Goal: Task Accomplishment & Management: Manage account settings

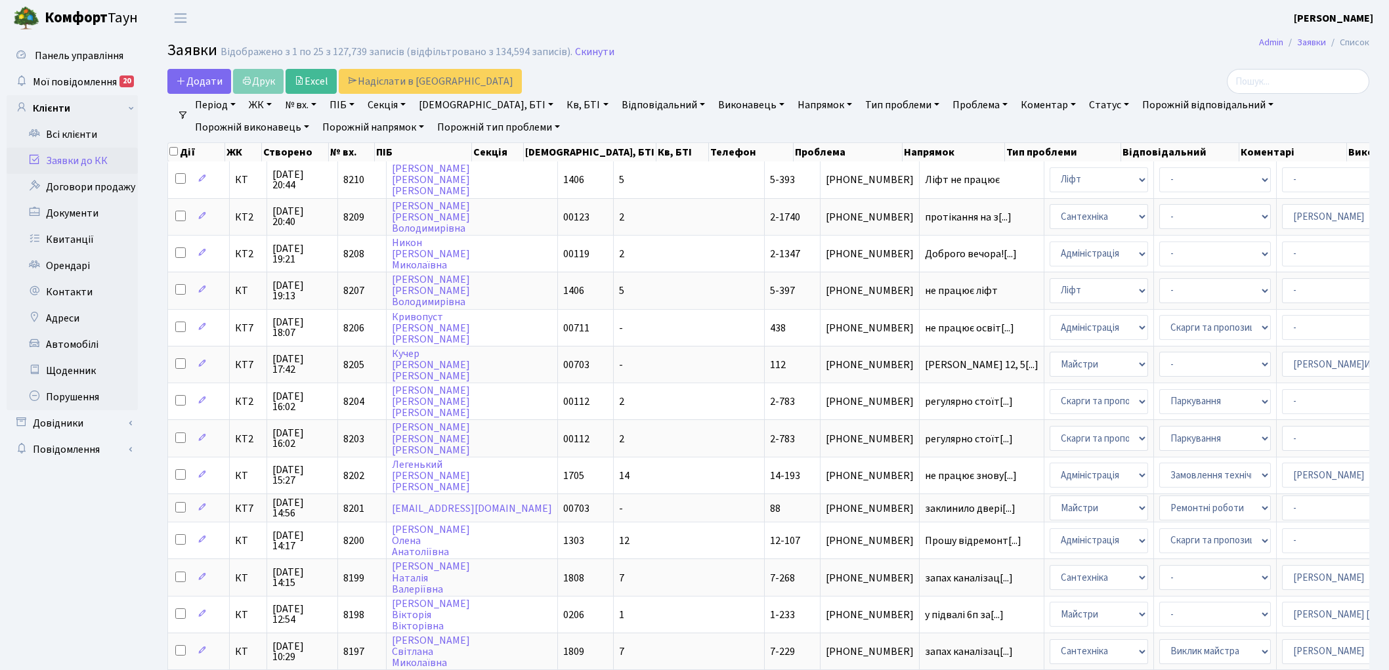
select select "25"
click at [578, 55] on link "Скинути" at bounding box center [594, 52] width 39 height 12
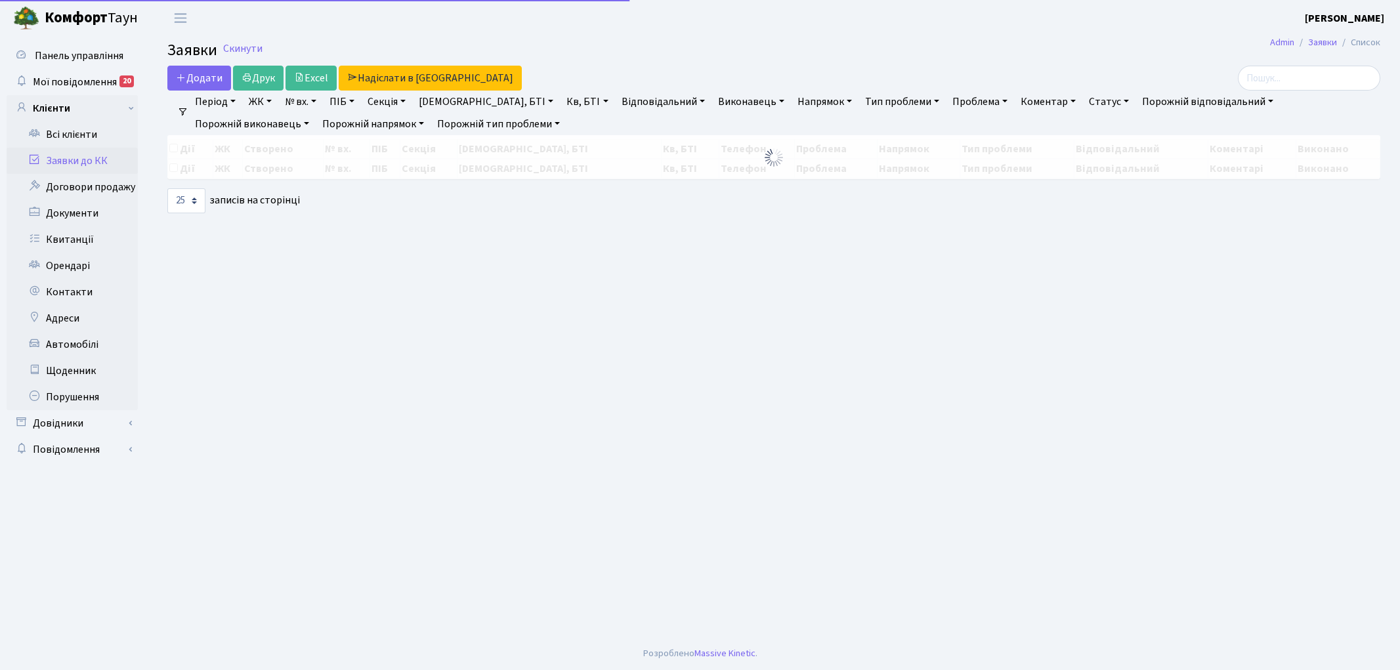
select select "25"
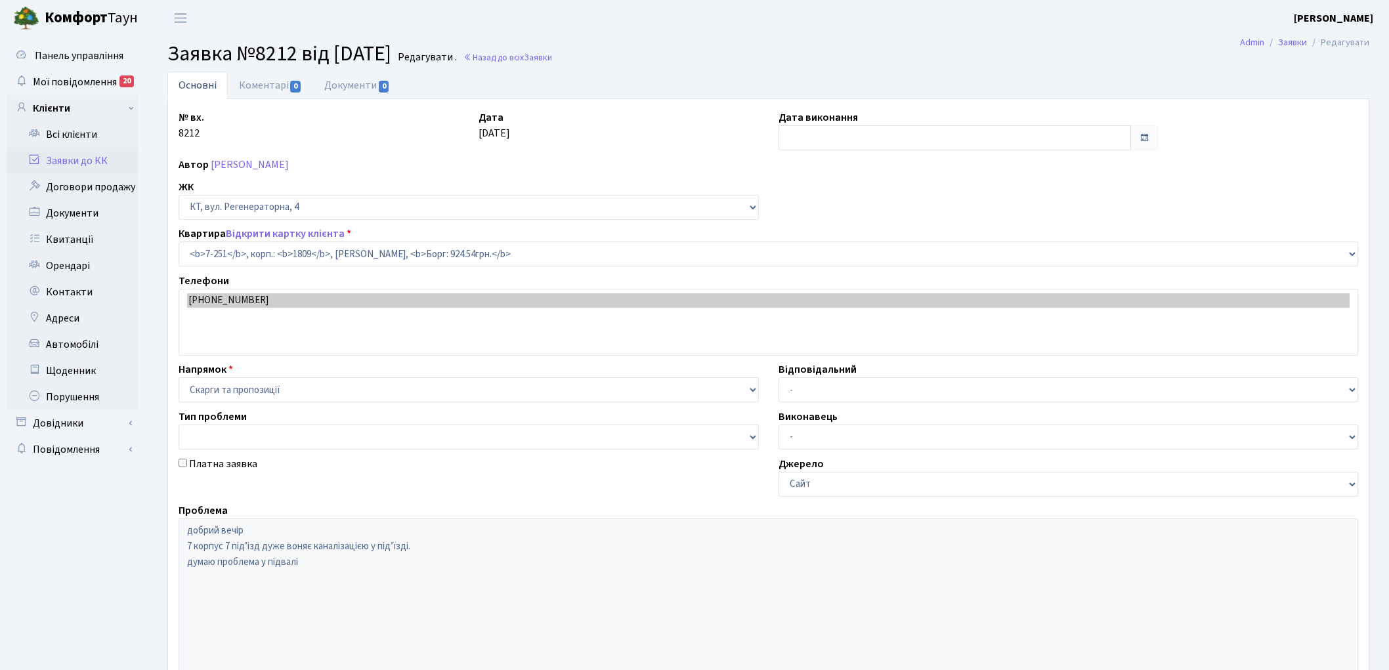
select select "4947"
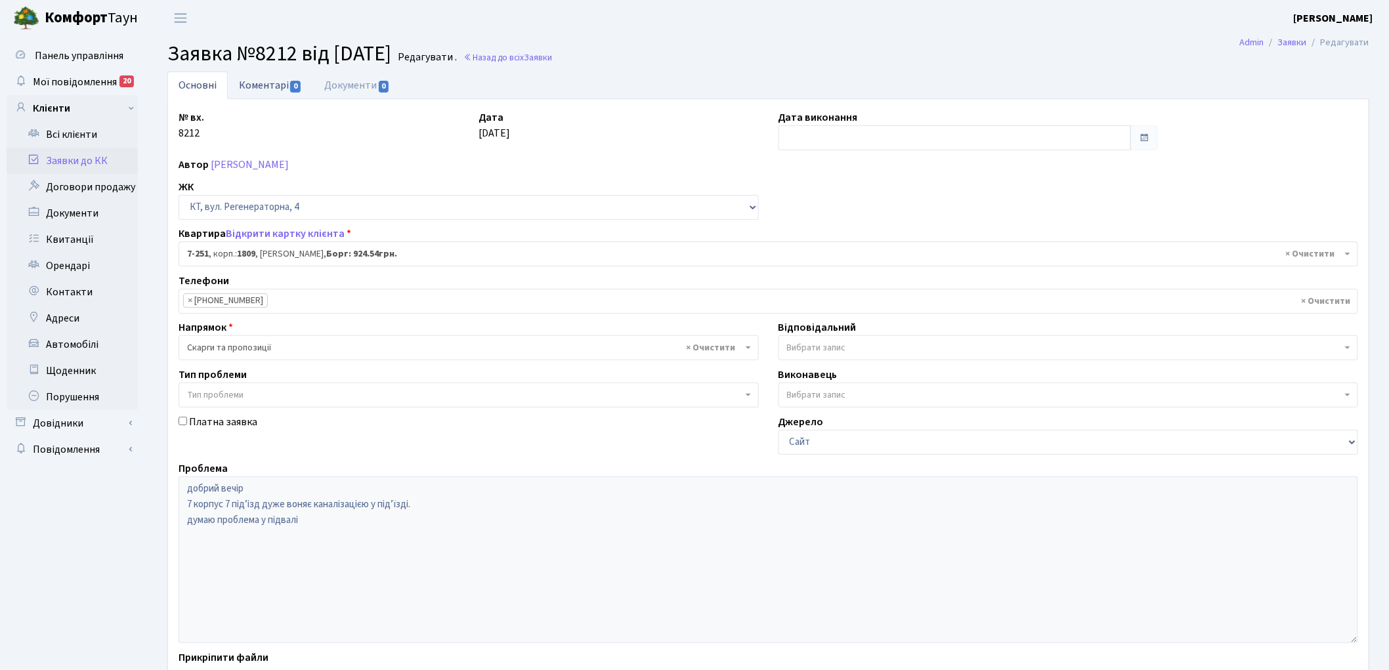
click at [250, 87] on link "Коментарі 0" at bounding box center [270, 85] width 85 height 27
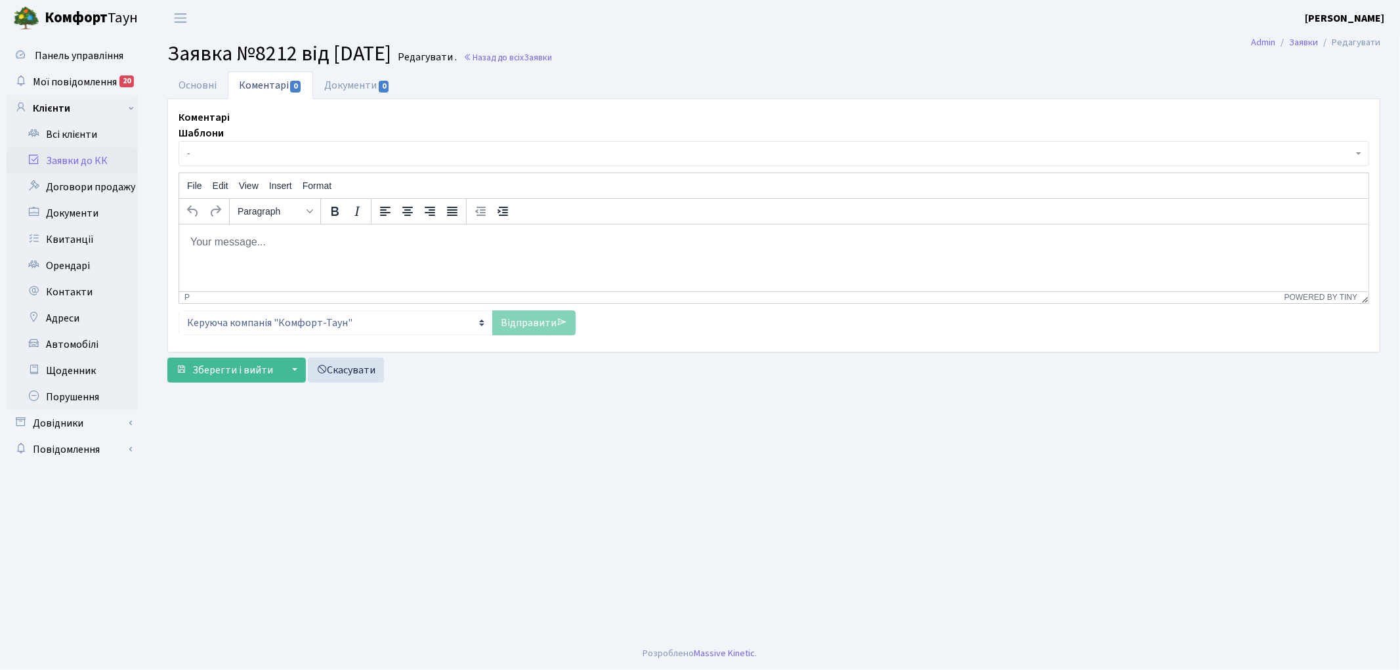
click at [255, 241] on body "Rich Text Area. Press ALT-0 for help." at bounding box center [773, 241] width 1168 height 14
click at [195, 77] on link "Основні" at bounding box center [197, 85] width 60 height 27
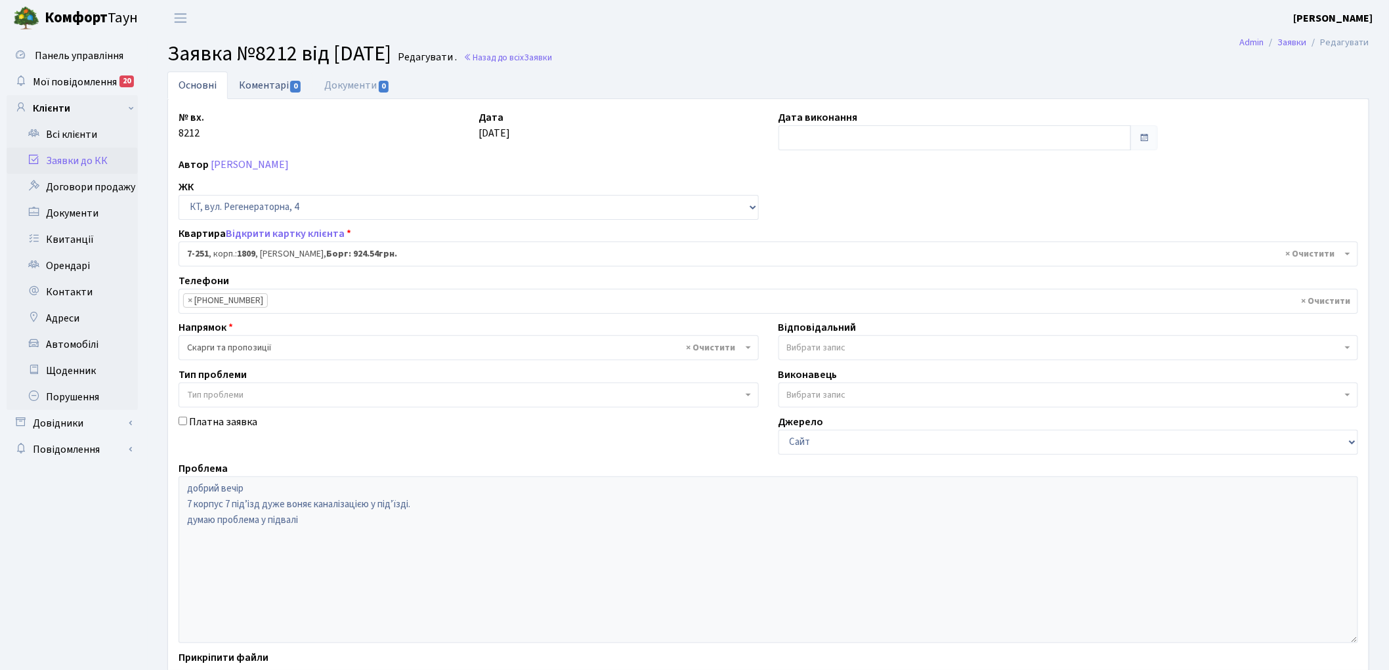
click at [267, 83] on link "Коментарі 0" at bounding box center [270, 85] width 85 height 27
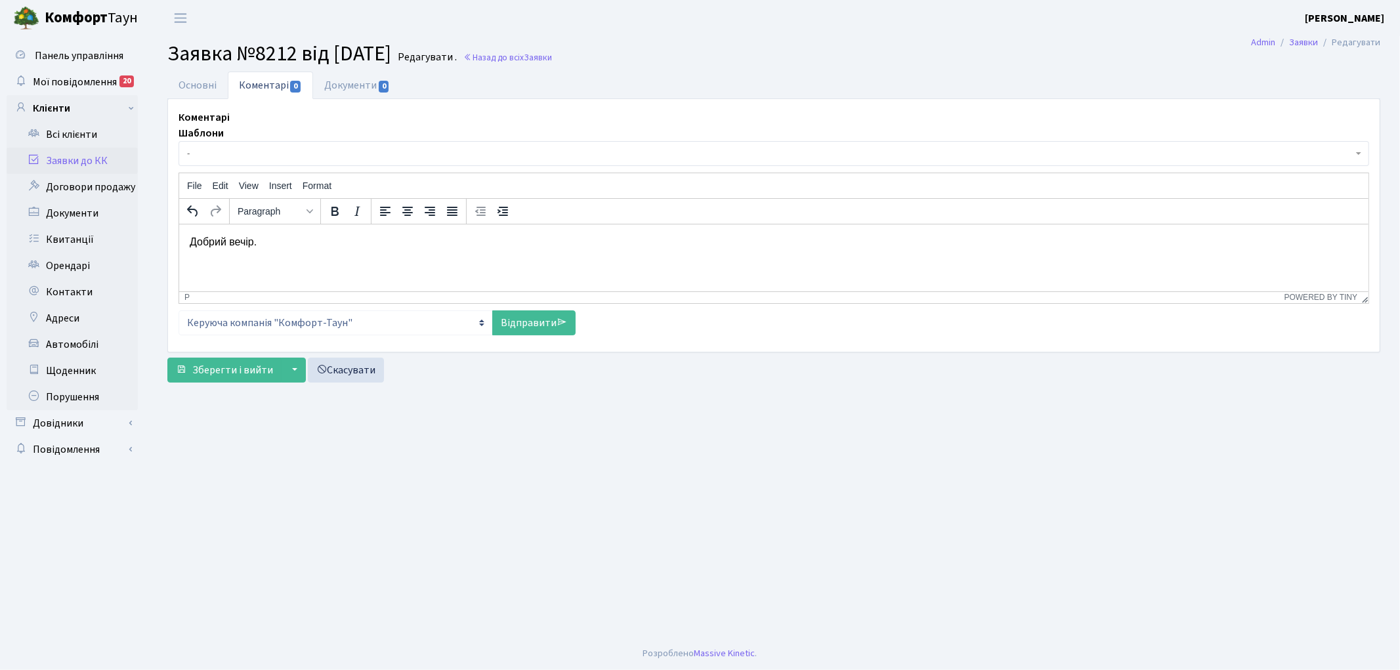
click at [297, 240] on p "Добрий вечір." at bounding box center [773, 241] width 1168 height 14
click at [195, 86] on link "Основні" at bounding box center [197, 85] width 60 height 27
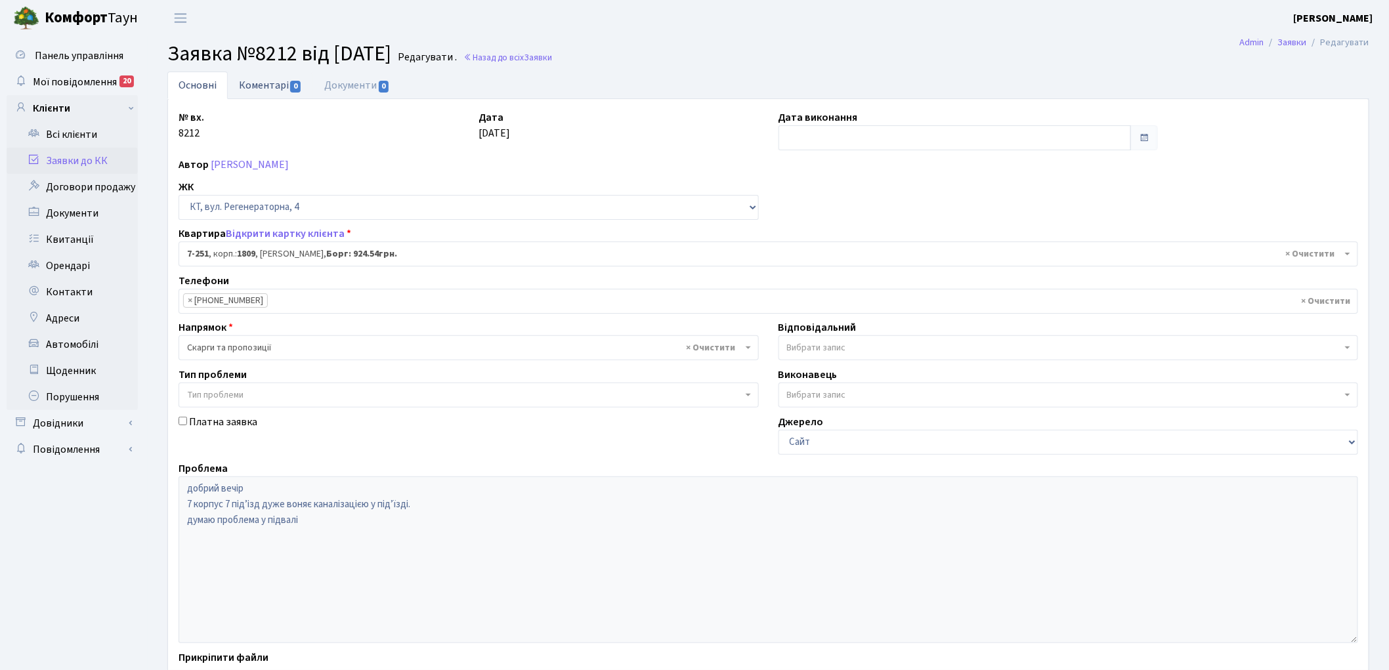
click at [253, 84] on link "Коментарі 0" at bounding box center [270, 85] width 85 height 27
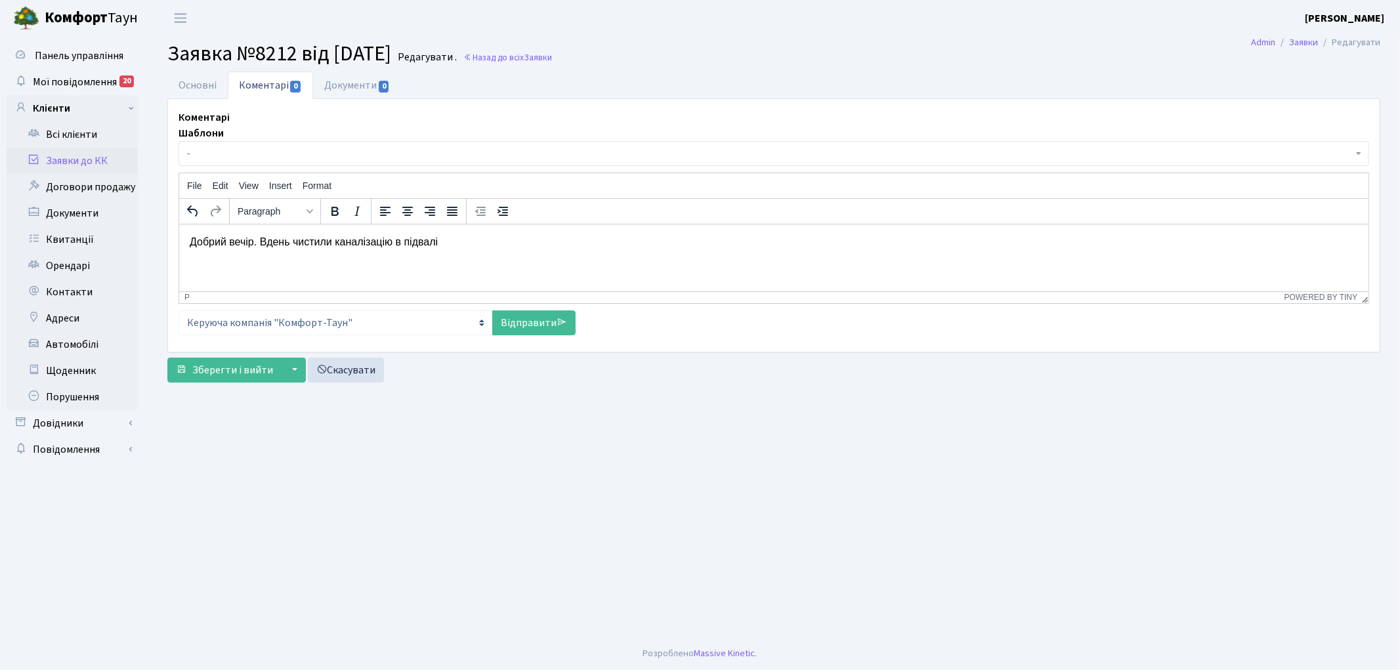
click at [445, 244] on p "Добрий вечір. Вдень чистили каналізацію в підвалі" at bounding box center [773, 241] width 1168 height 14
click at [292, 242] on p "Добрий вечір. Вдень чистили каналізацію в підвалі" at bounding box center [773, 241] width 1168 height 14
click at [450, 244] on p "Добрий вечір. Вдень чистили каналізацію в підвалі" at bounding box center [773, 241] width 1168 height 14
drag, startPoint x: 450, startPoint y: 240, endPoint x: 261, endPoint y: 246, distance: 189.8
click at [261, 246] on p "Добрий вечір. Вдень чистили каналізацію в підвалі." at bounding box center [773, 241] width 1168 height 14
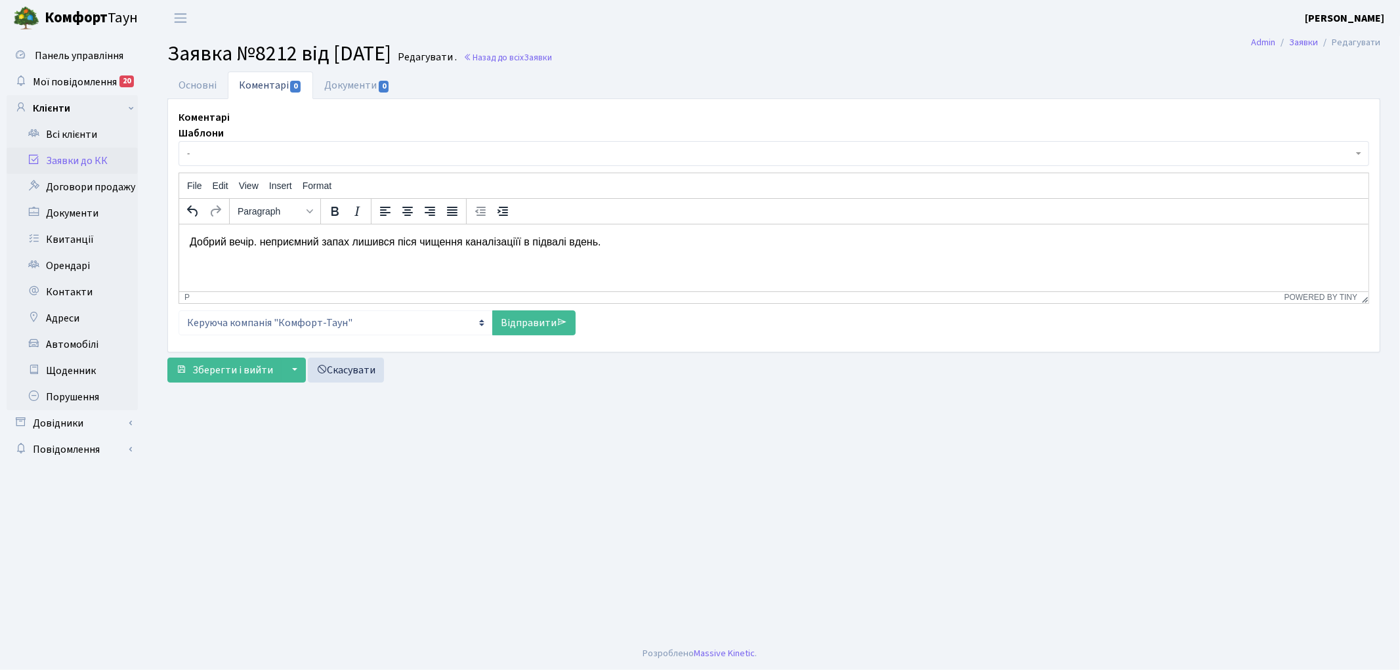
click at [257, 244] on p "Добрий вечір. неприємний запах лишився піся чищення каналізаціїї в підвалі вден…" at bounding box center [773, 241] width 1168 height 14
click at [613, 244] on p "Добрий вечір, неприємний запах лишився піся чищення каналізаціїї в підвалі вден…" at bounding box center [773, 241] width 1168 height 14
click at [532, 319] on link "Відправити" at bounding box center [533, 322] width 83 height 25
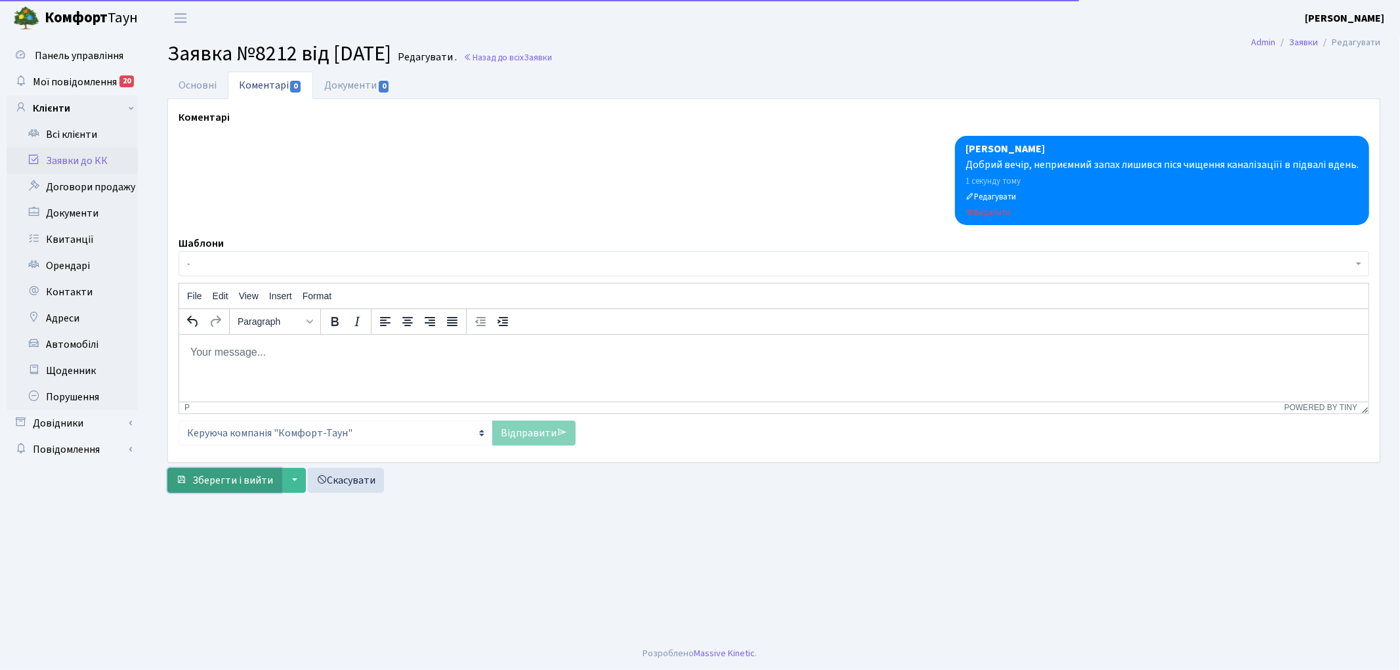
click at [223, 480] on span "Зберегти і вийти" at bounding box center [232, 480] width 81 height 14
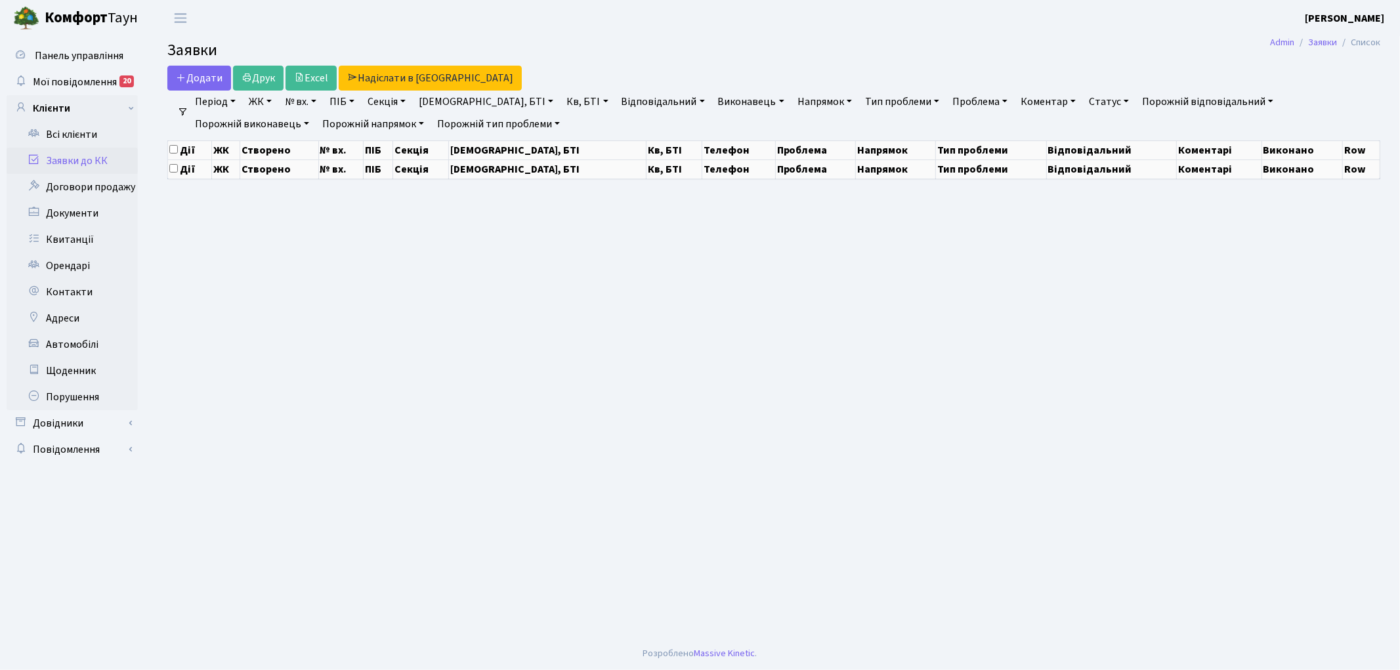
select select "25"
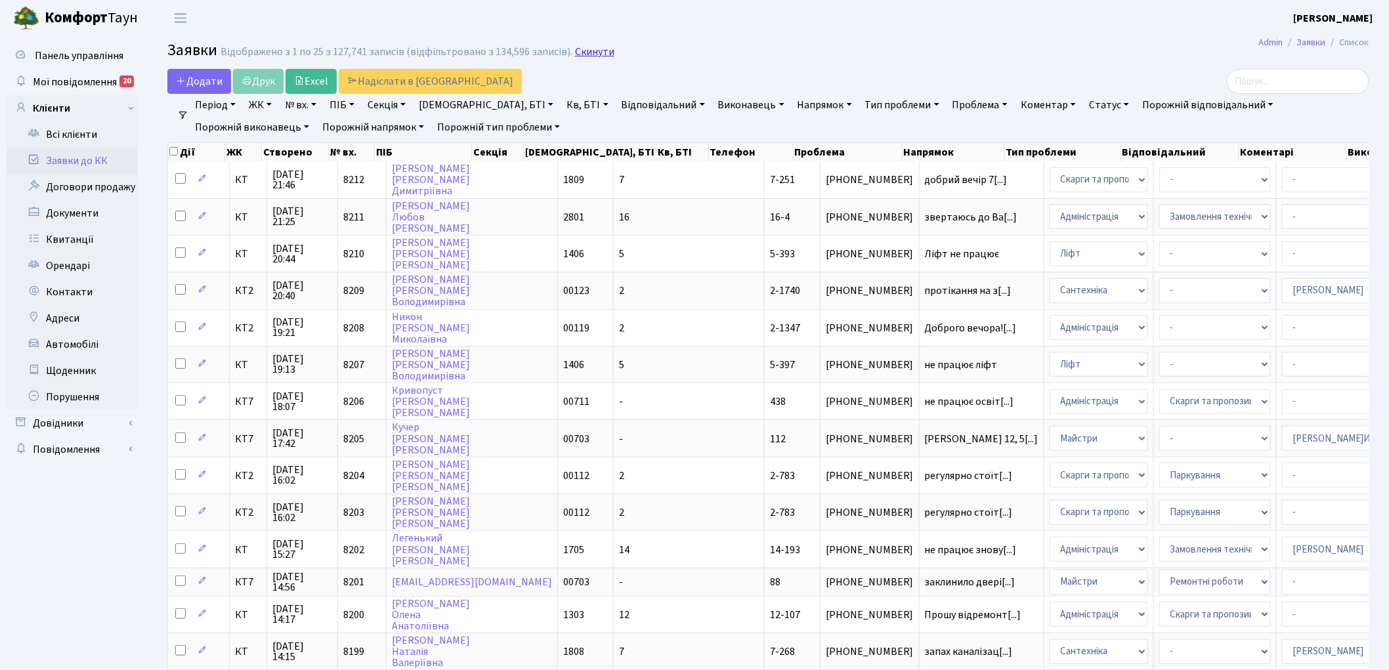
click at [584, 54] on link "Скинути" at bounding box center [594, 52] width 39 height 12
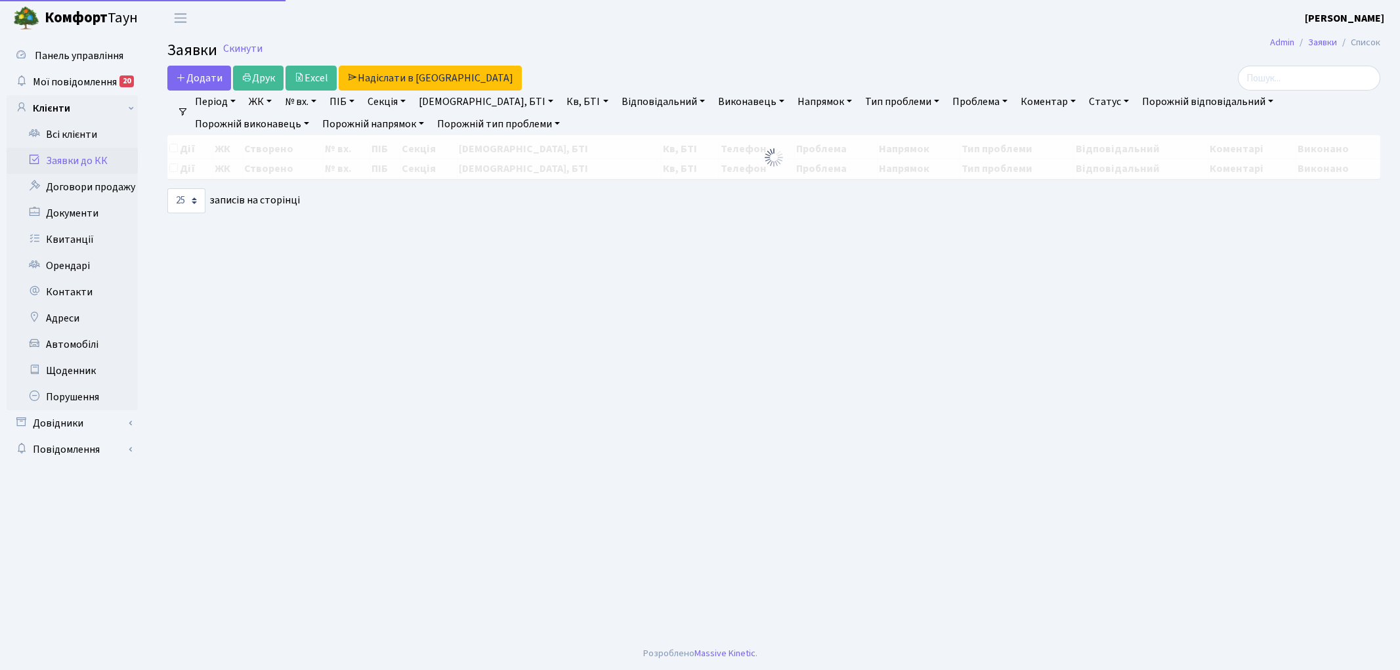
select select "25"
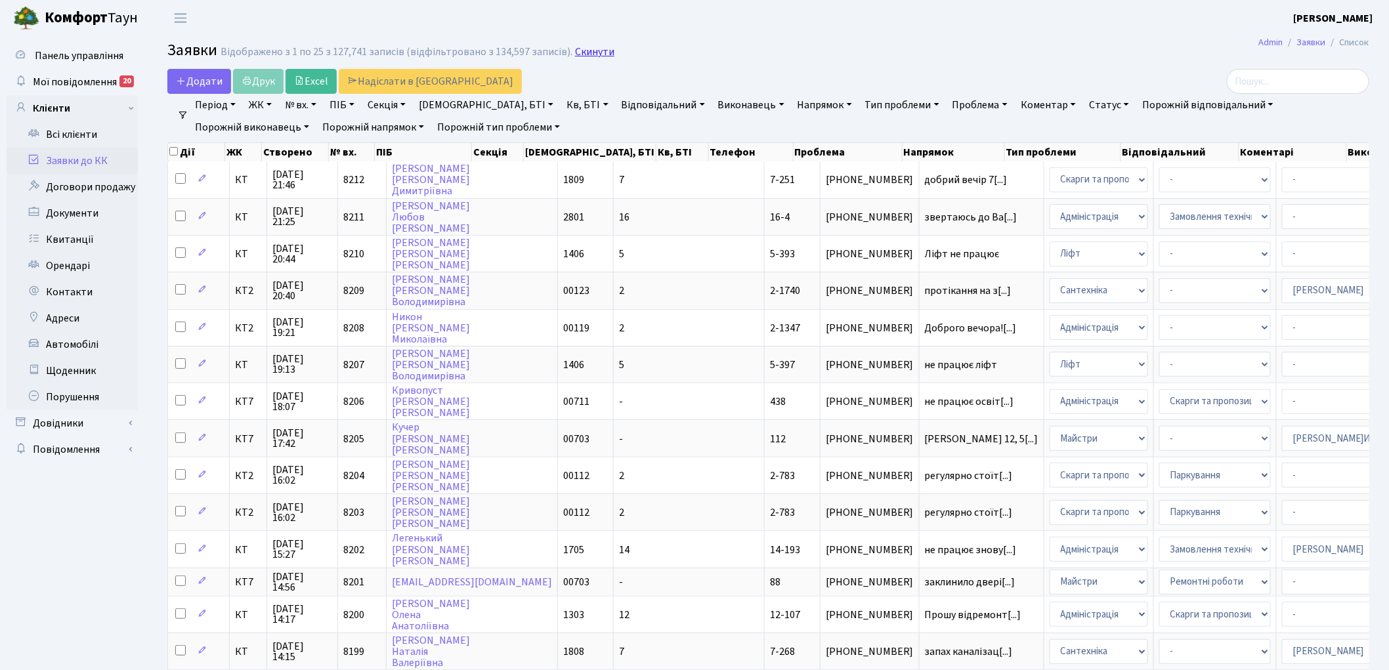
click at [578, 54] on link "Скинути" at bounding box center [594, 52] width 39 height 12
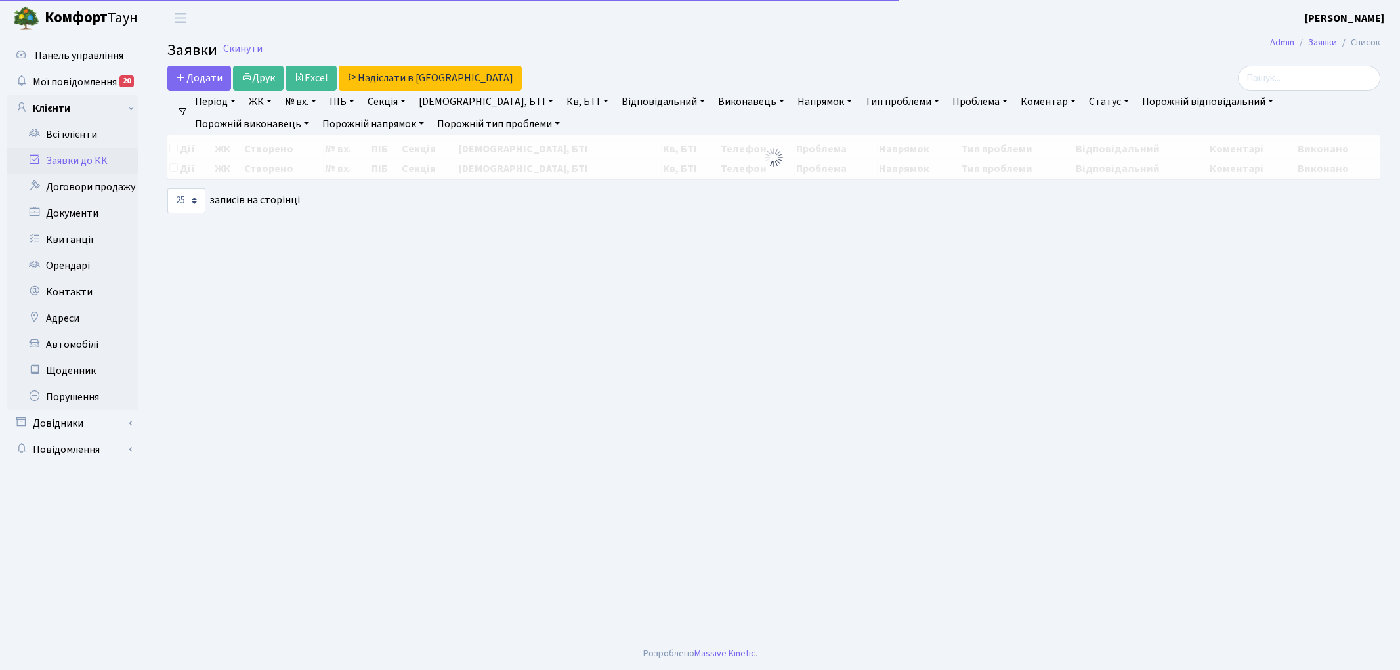
select select "25"
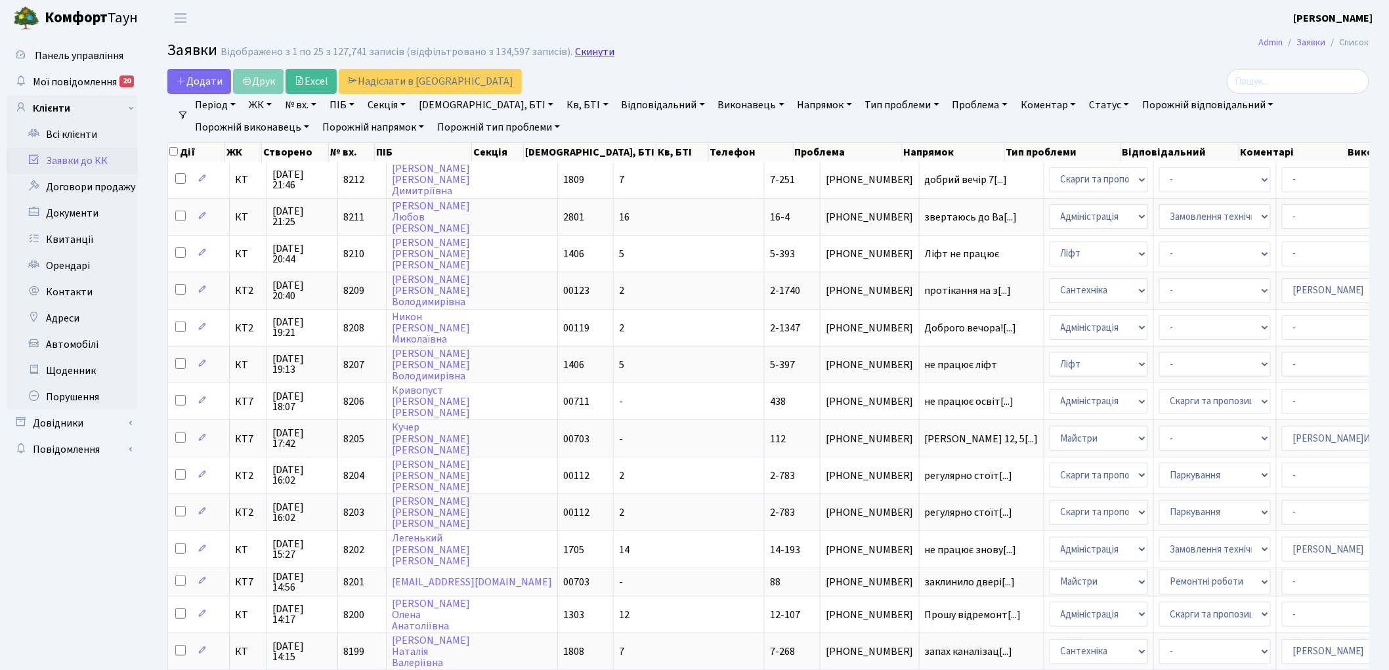
click at [583, 57] on link "Скинути" at bounding box center [594, 52] width 39 height 12
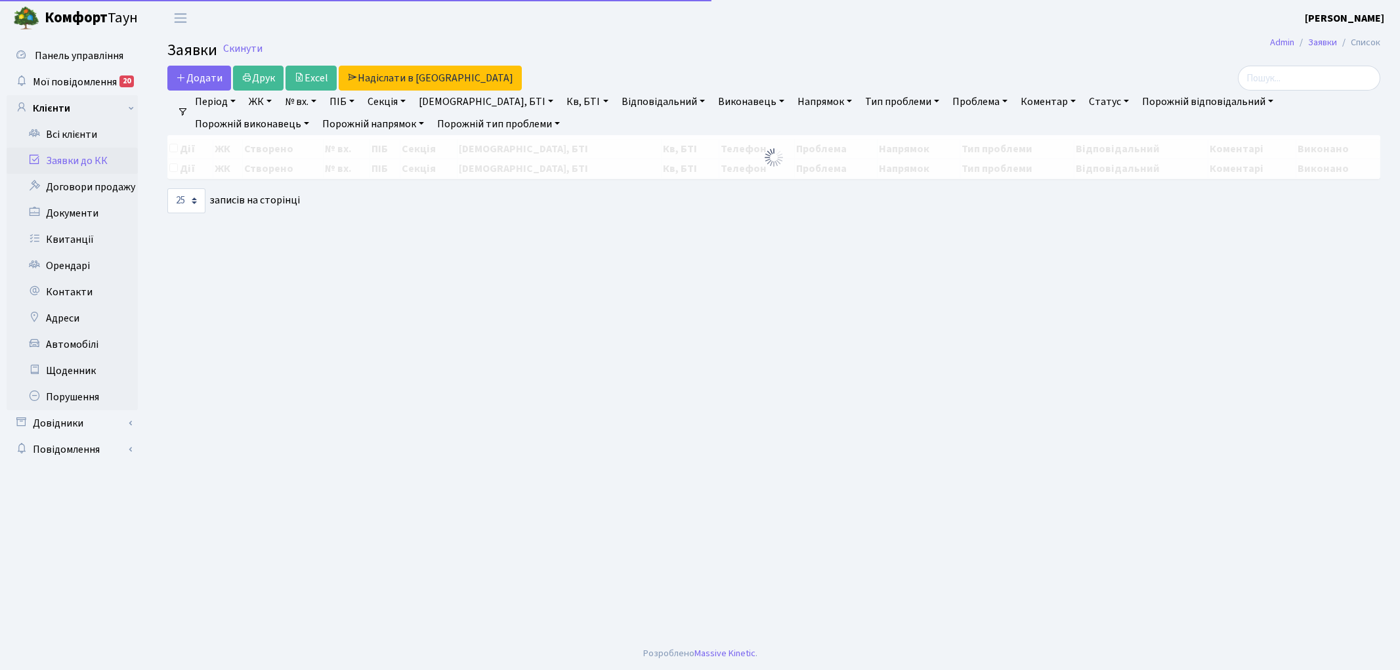
select select "25"
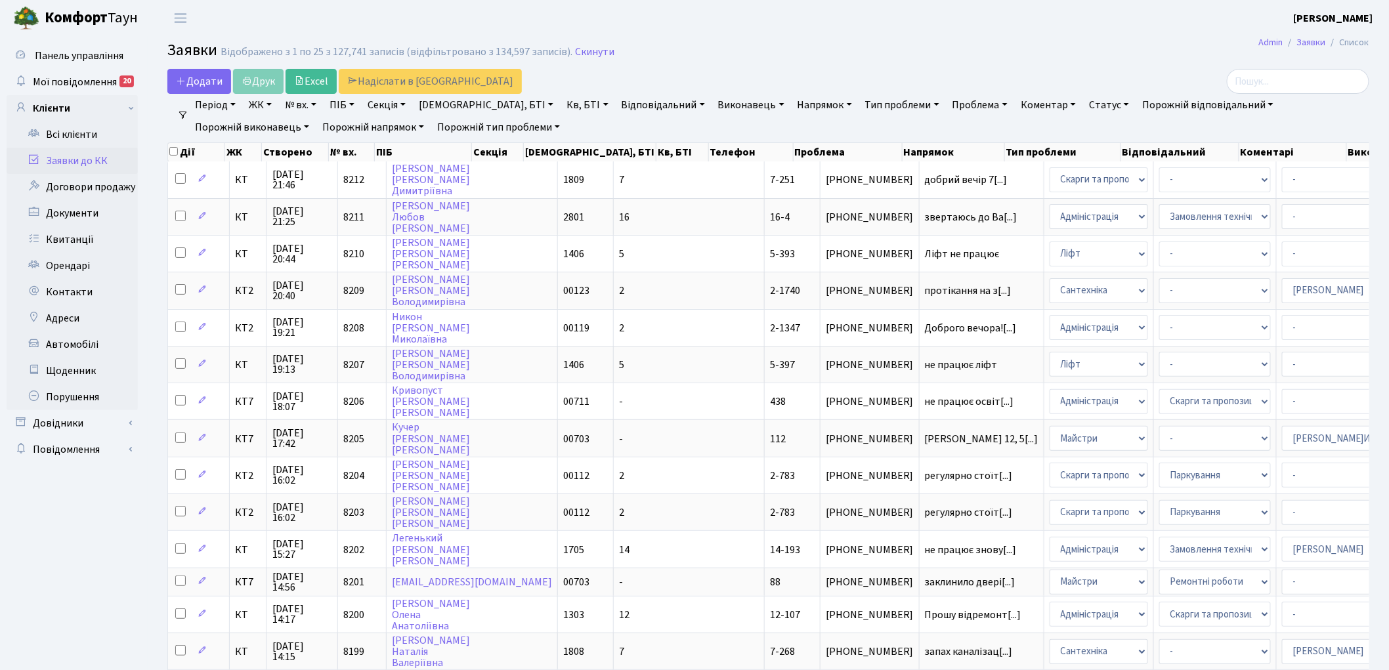
click at [583, 58] on link "Скинути" at bounding box center [594, 52] width 39 height 12
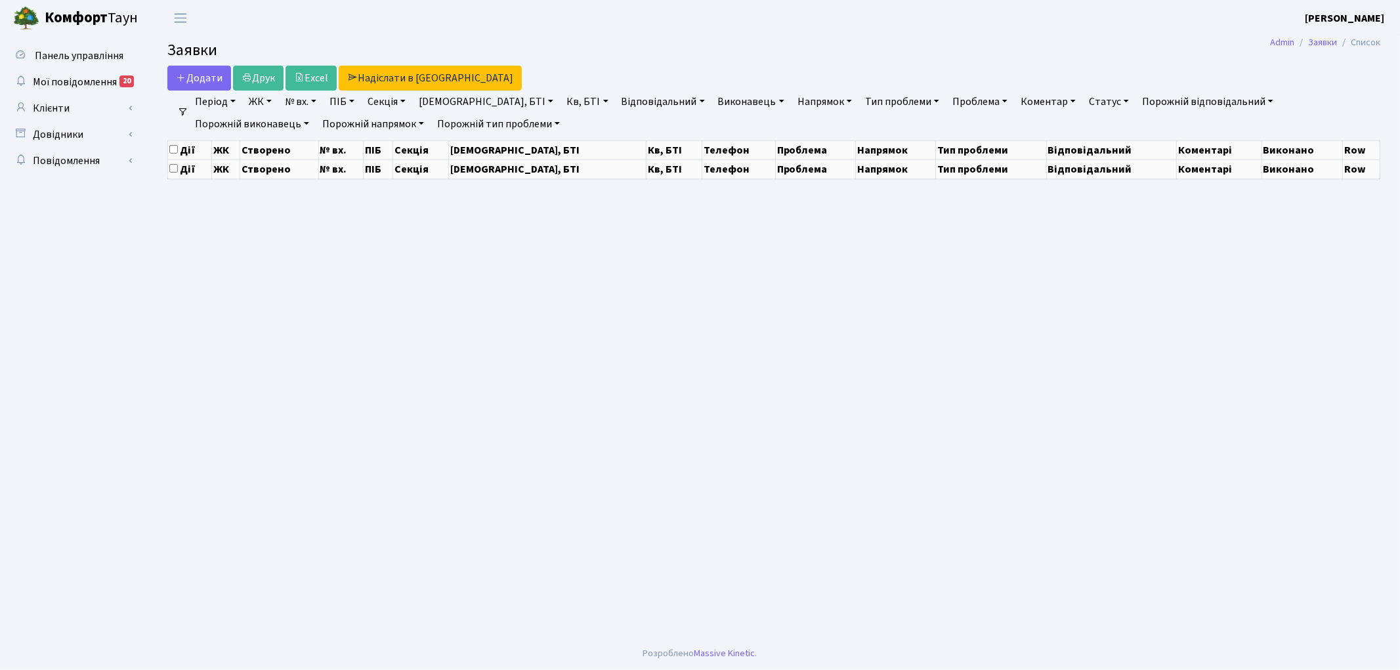
select select "25"
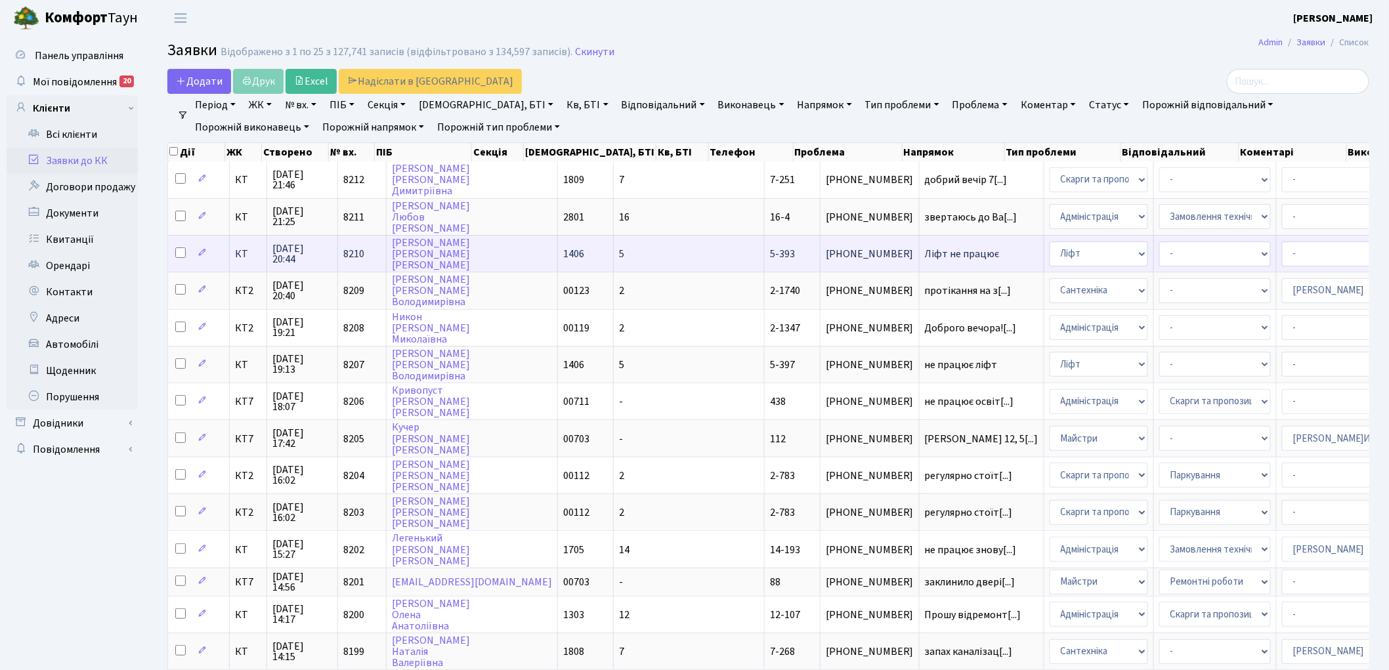
click at [925, 252] on span "Ліфт не працює" at bounding box center [982, 254] width 114 height 11
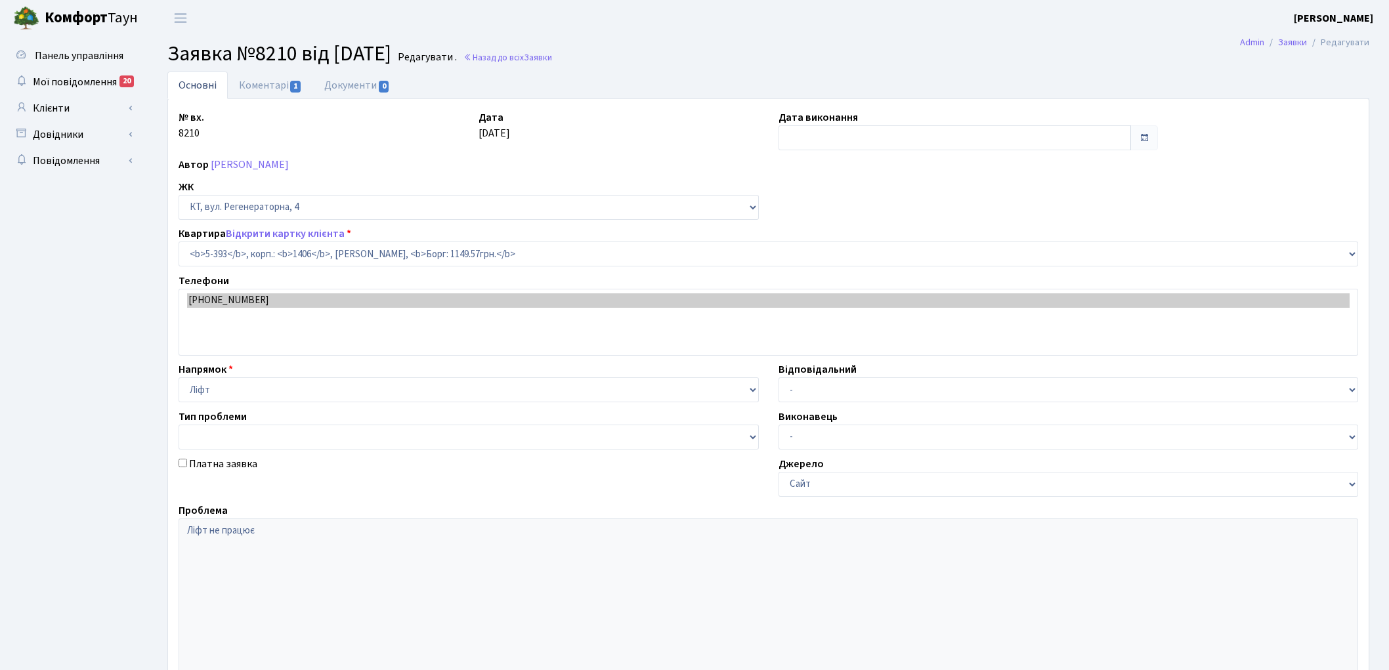
select select "2151"
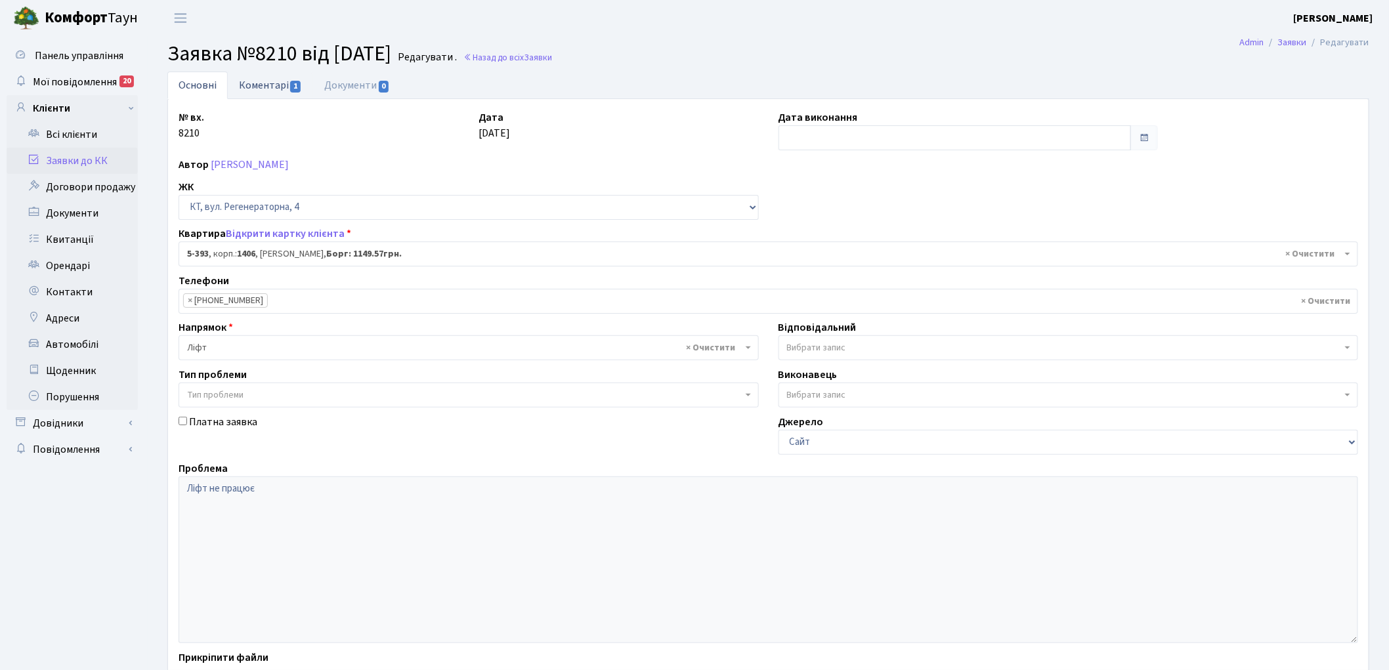
click at [257, 82] on link "Коментарі 1" at bounding box center [270, 85] width 85 height 27
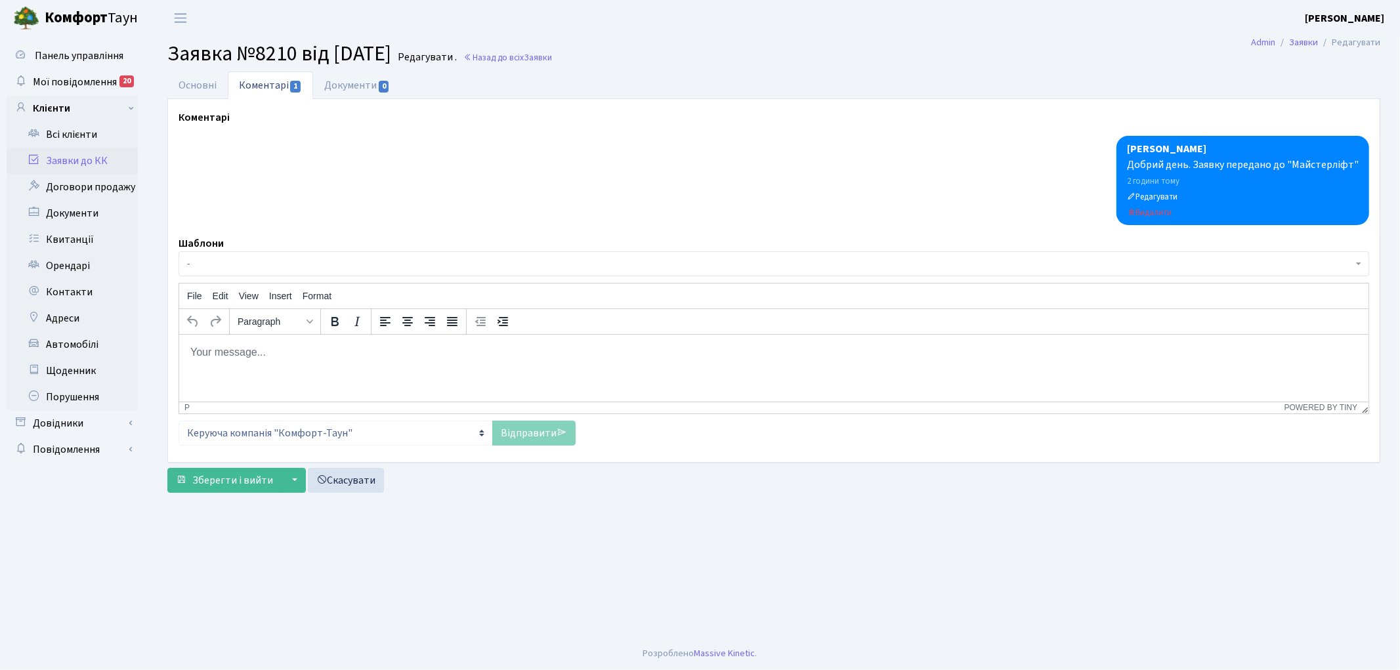
click at [311, 264] on span "-" at bounding box center [770, 263] width 1166 height 13
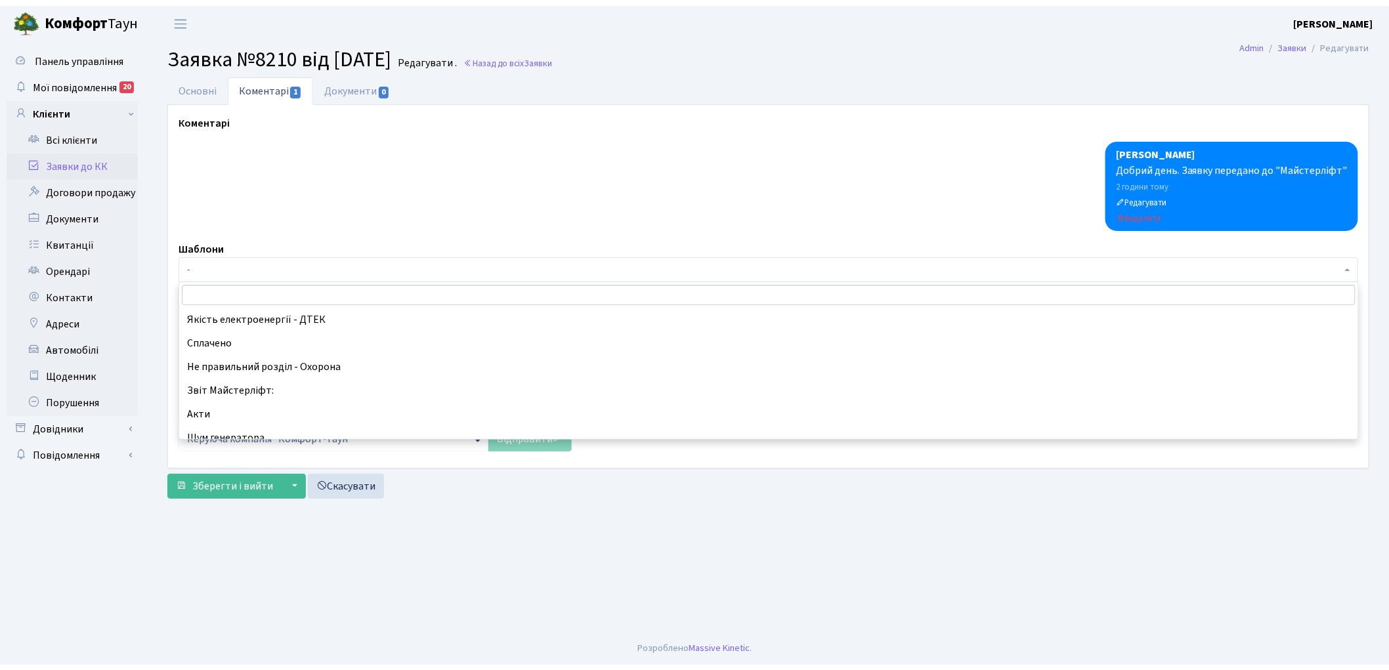
scroll to position [291, 0]
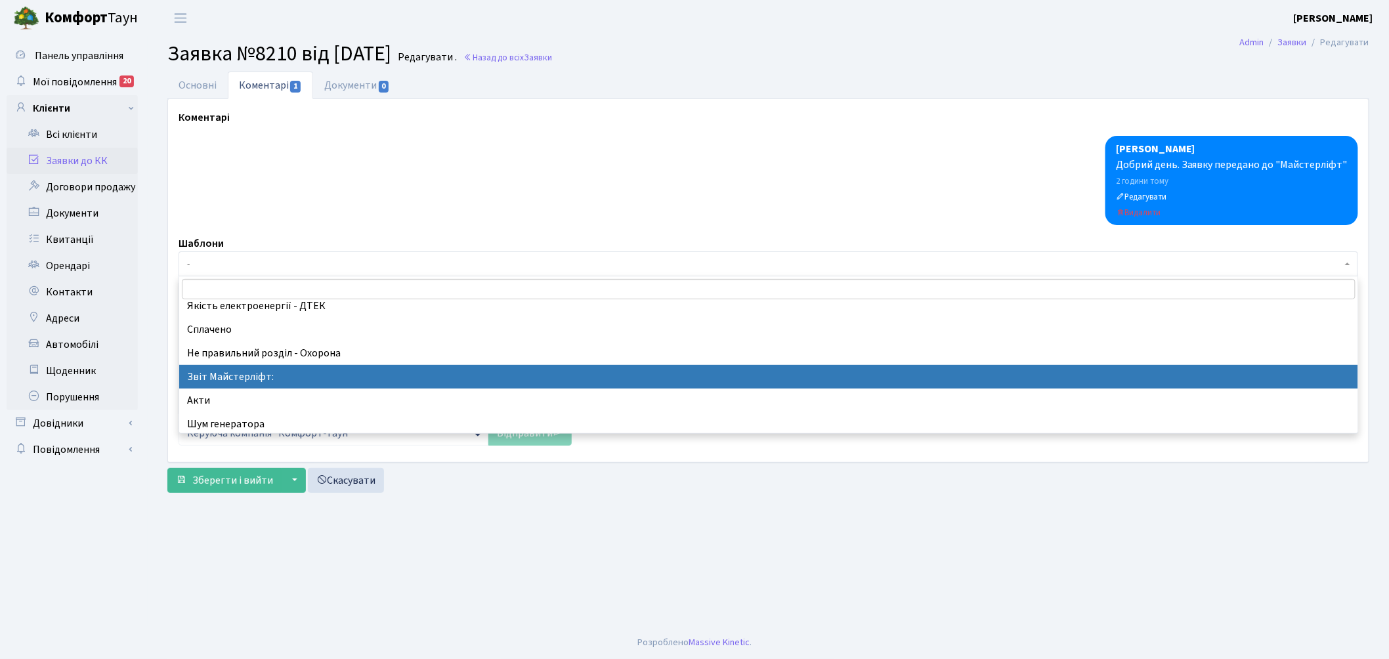
select select "37"
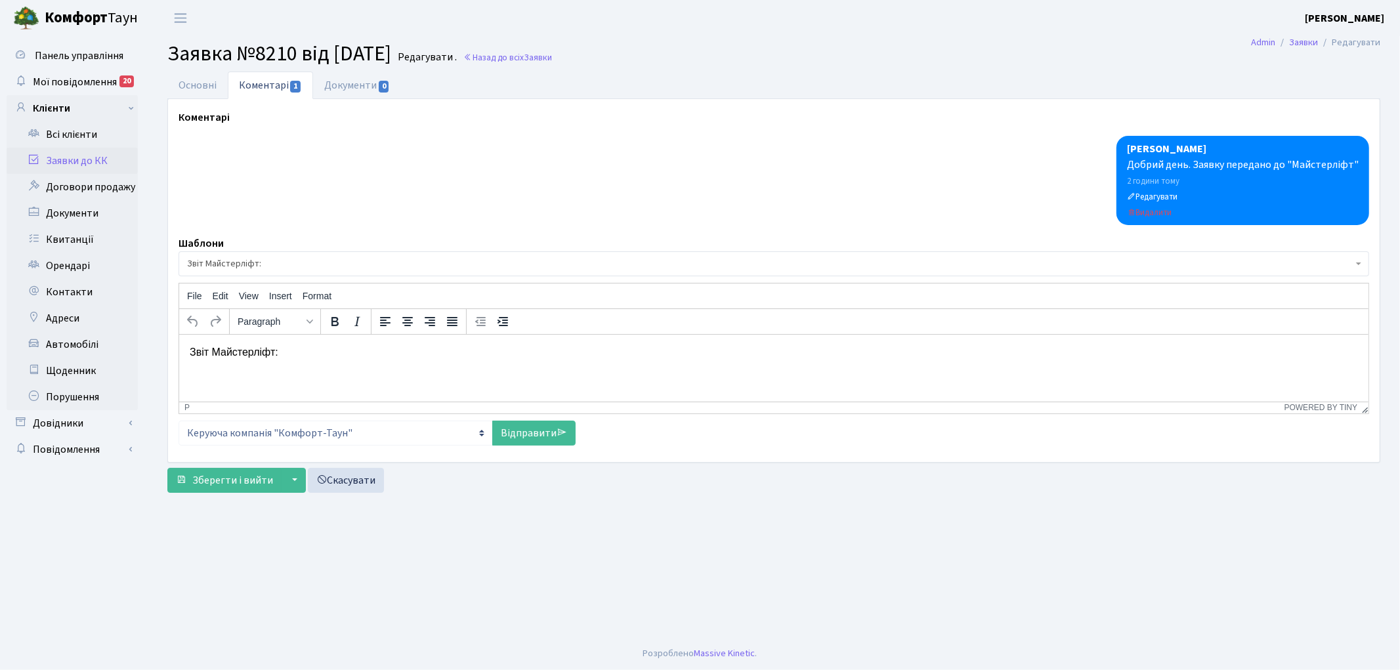
click at [358, 359] on p "Звіт Майстерліфт:" at bounding box center [773, 352] width 1168 height 14
click at [521, 433] on link "Відправити" at bounding box center [533, 433] width 83 height 25
select select
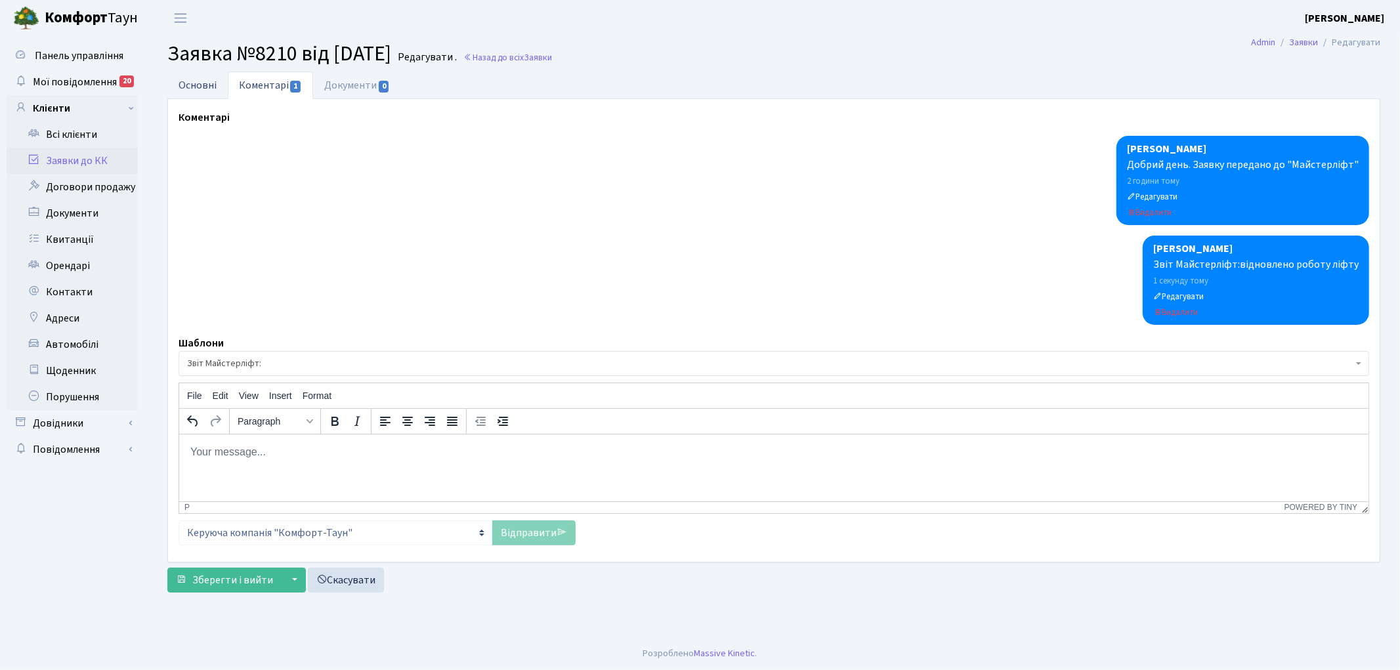
click at [198, 87] on link "Основні" at bounding box center [197, 85] width 60 height 27
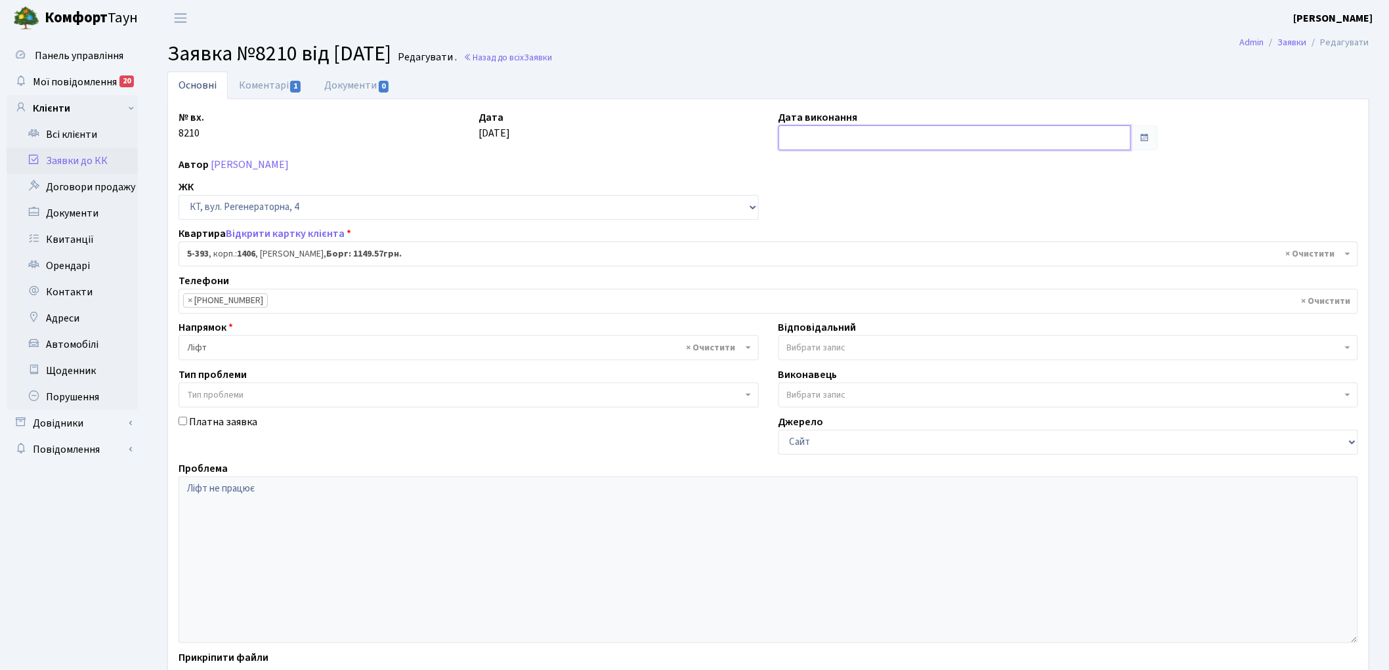
click at [810, 133] on input "text" at bounding box center [955, 137] width 353 height 25
click at [884, 265] on td "20" at bounding box center [890, 264] width 20 height 20
type input "[DATE]"
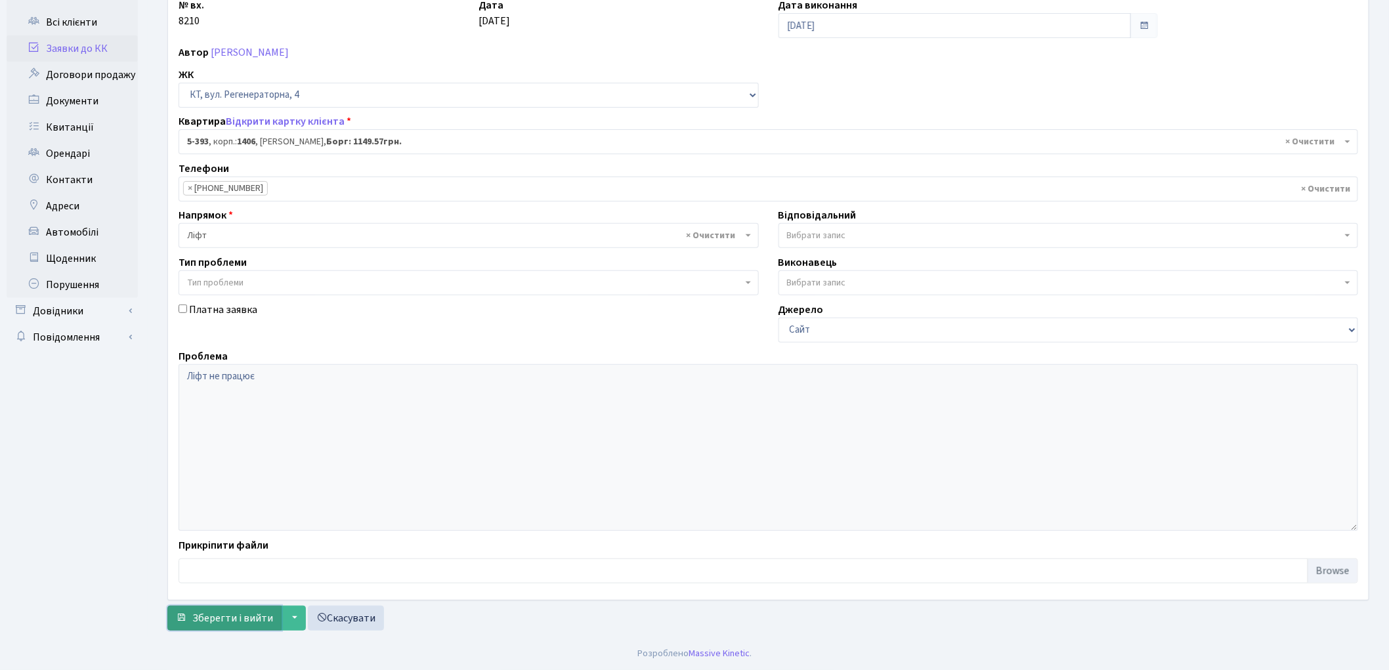
click at [217, 617] on span "Зберегти і вийти" at bounding box center [232, 618] width 81 height 14
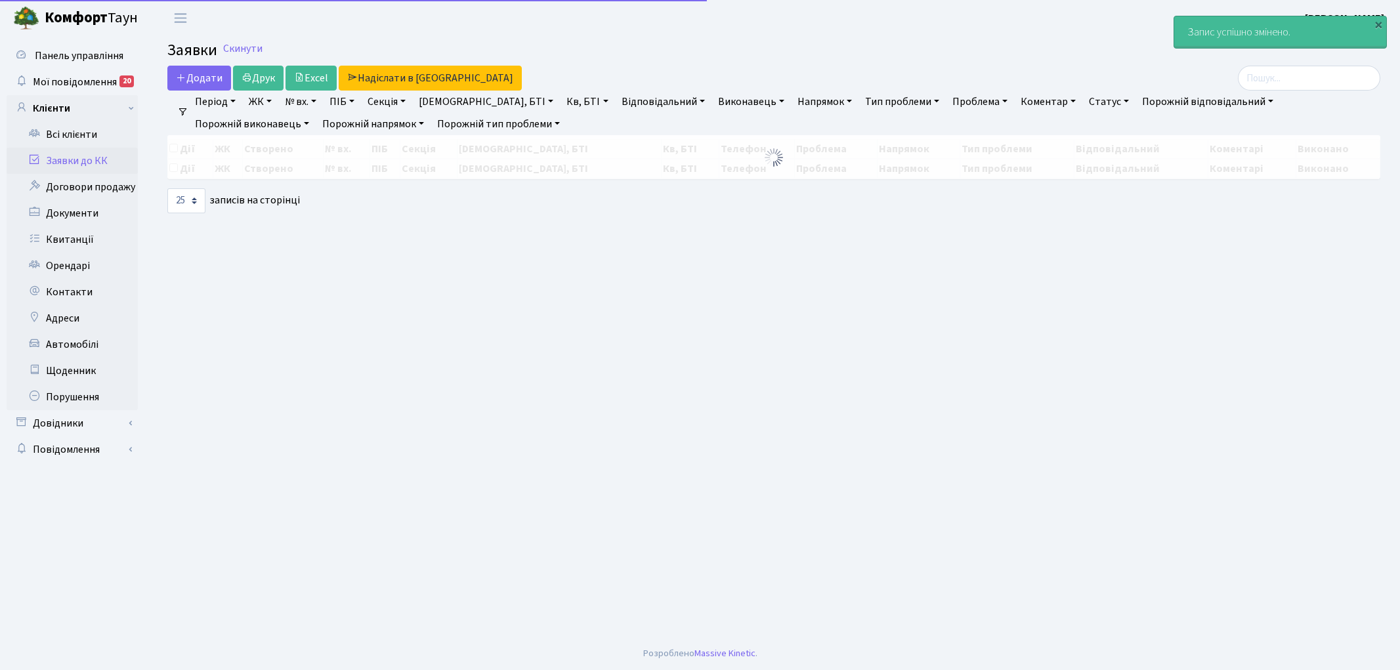
select select "25"
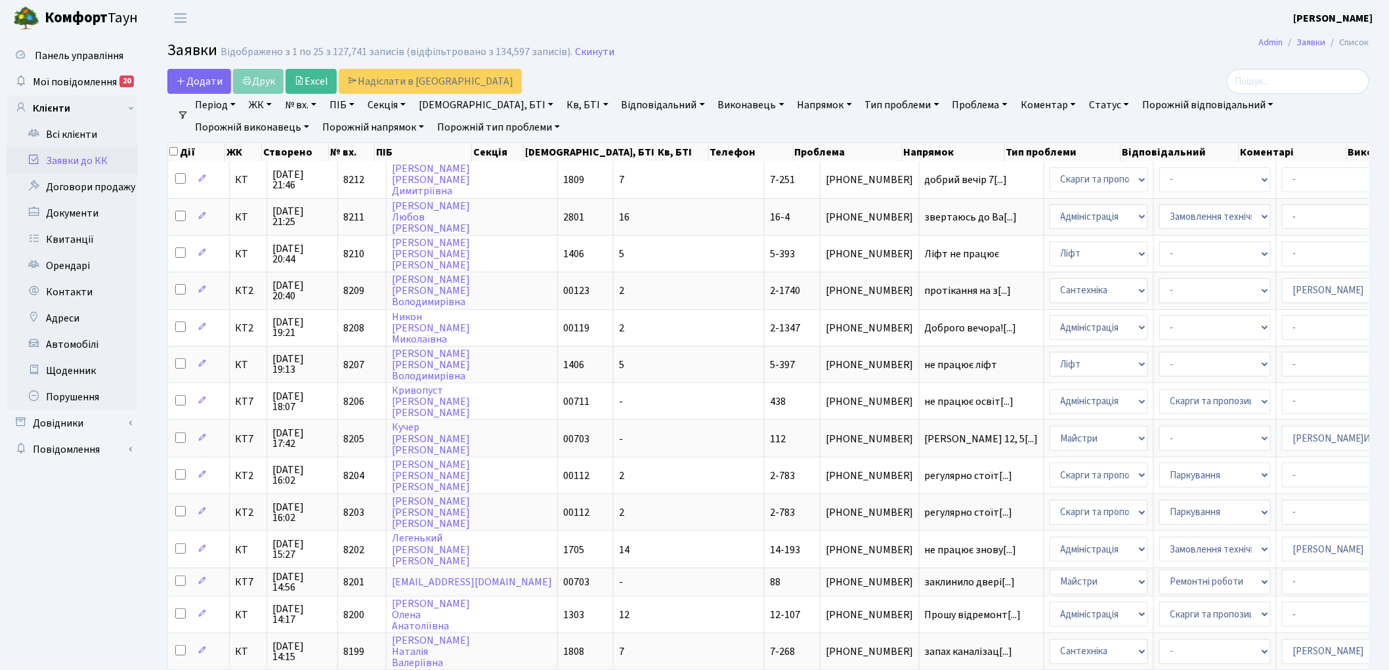
click at [792, 106] on link "Напрямок" at bounding box center [824, 105] width 65 height 22
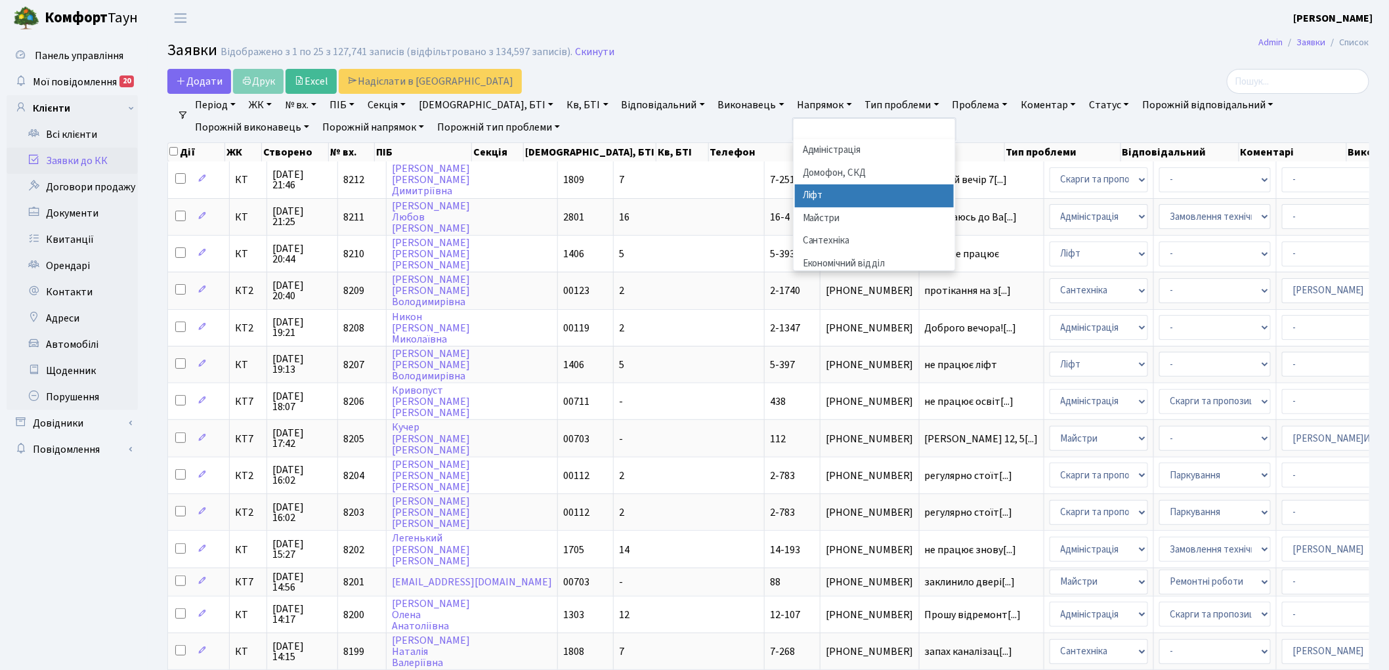
click at [795, 197] on li "Ліфт" at bounding box center [874, 195] width 159 height 23
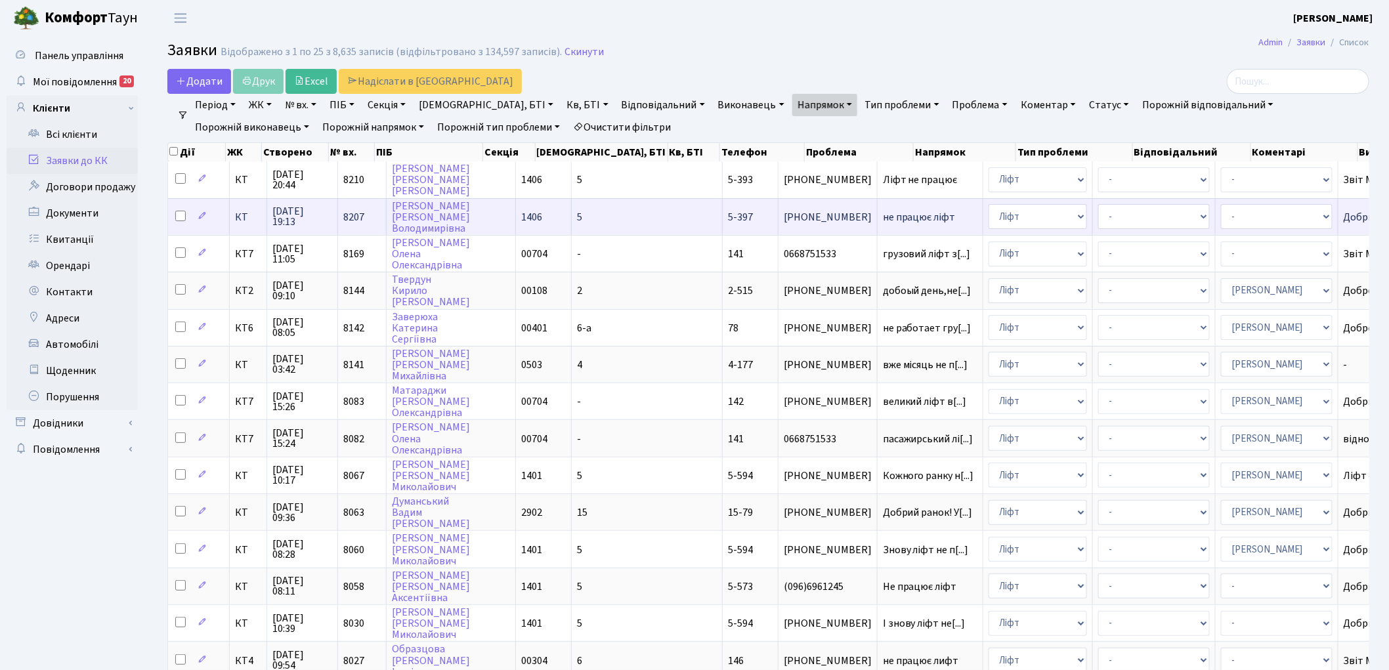
click at [883, 212] on span "не працює ліфт" at bounding box center [930, 217] width 95 height 11
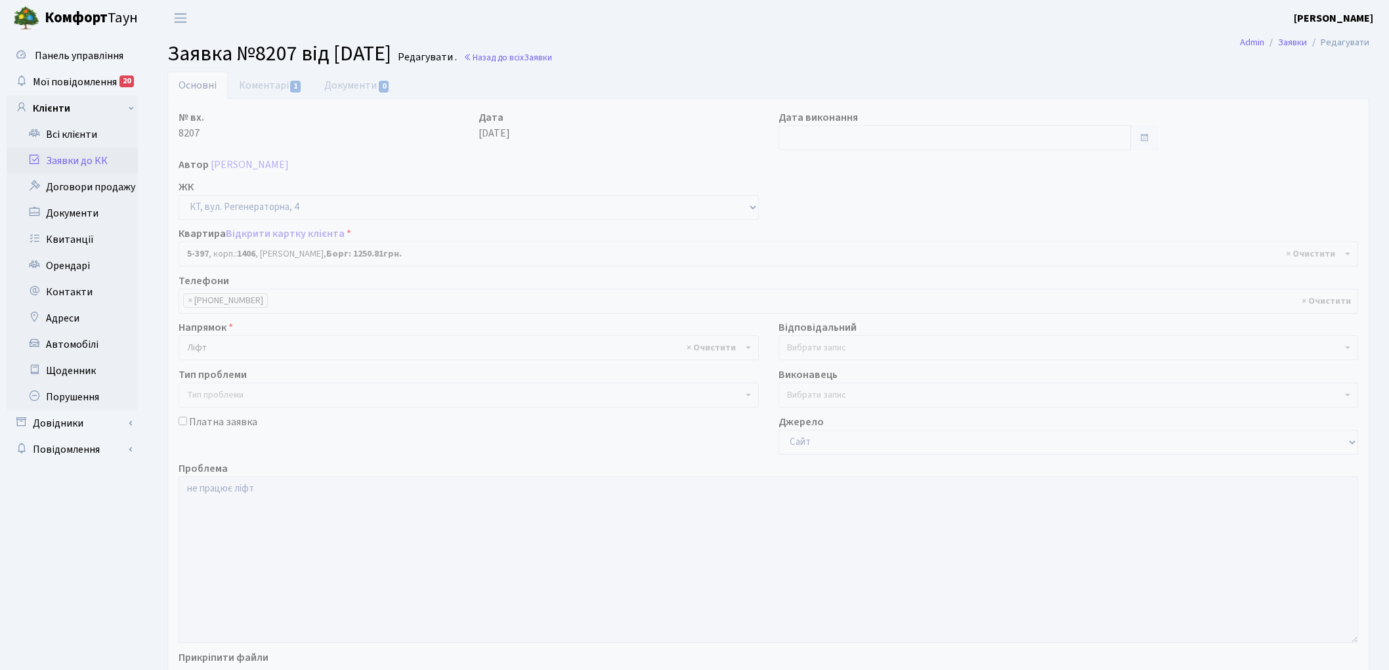
select select "2155"
click at [268, 84] on link "Коментарі 1" at bounding box center [270, 85] width 85 height 27
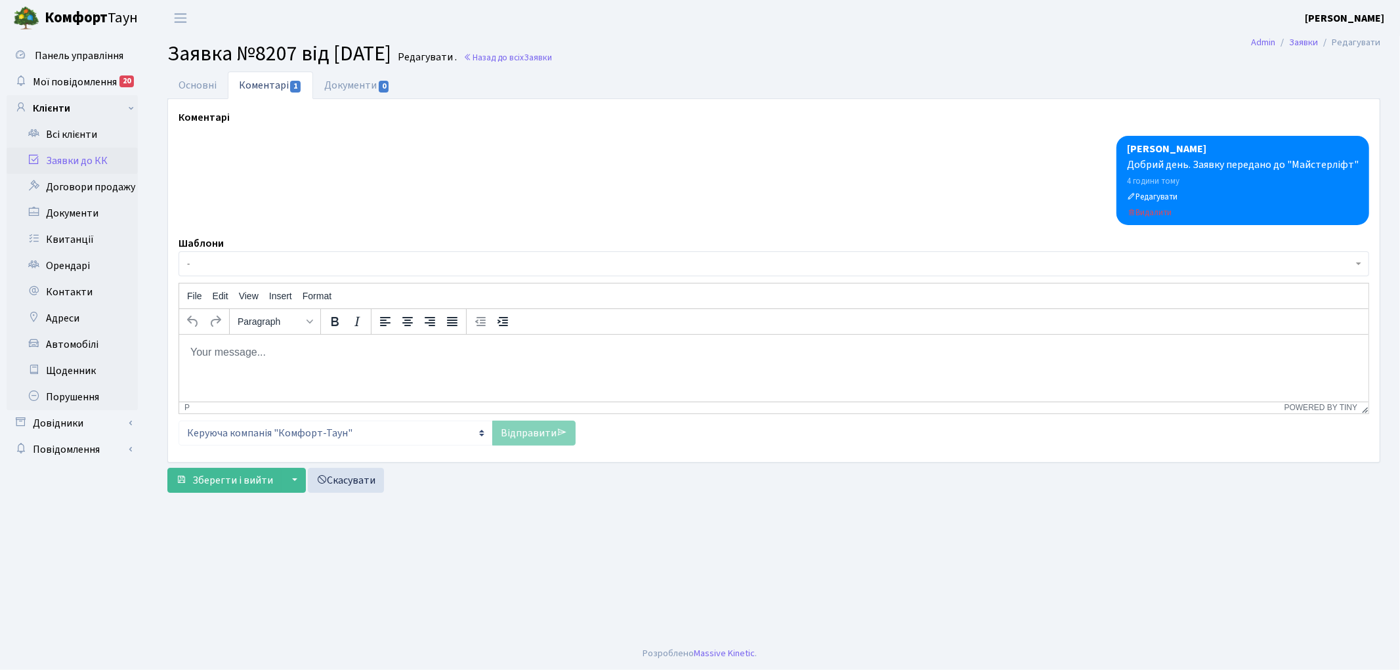
click at [317, 265] on span "-" at bounding box center [770, 263] width 1166 height 13
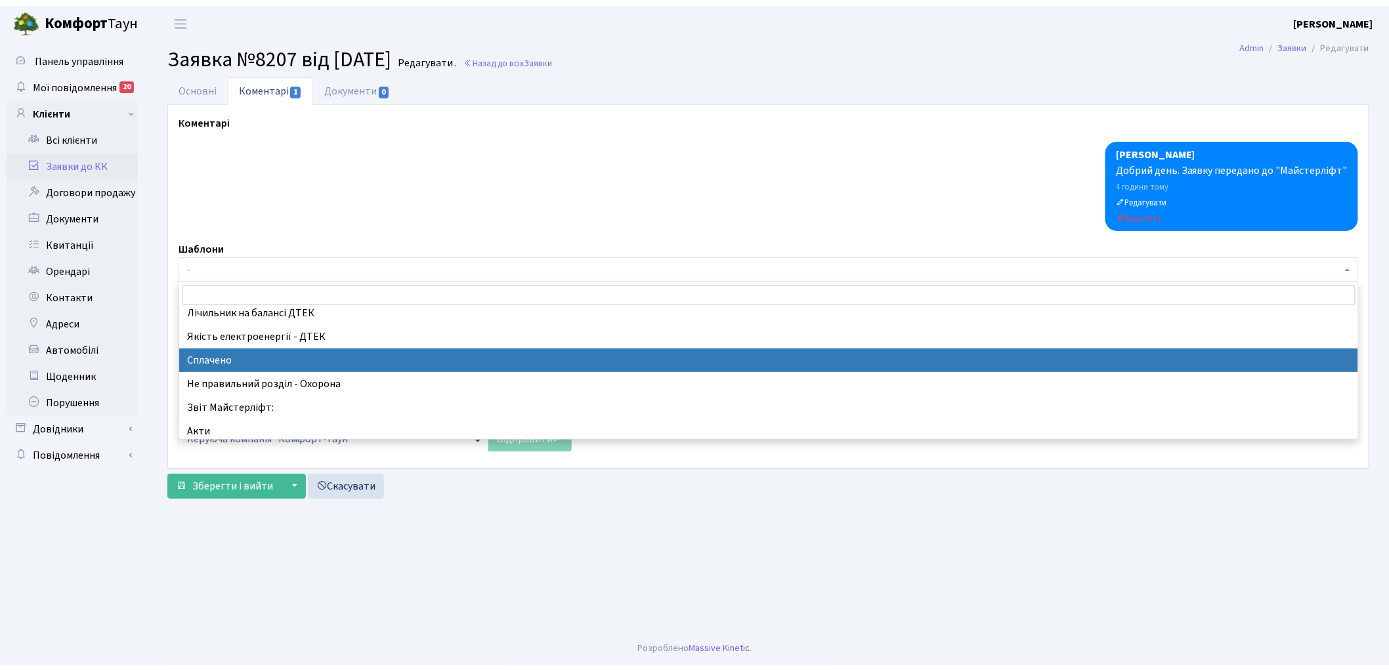
scroll to position [291, 0]
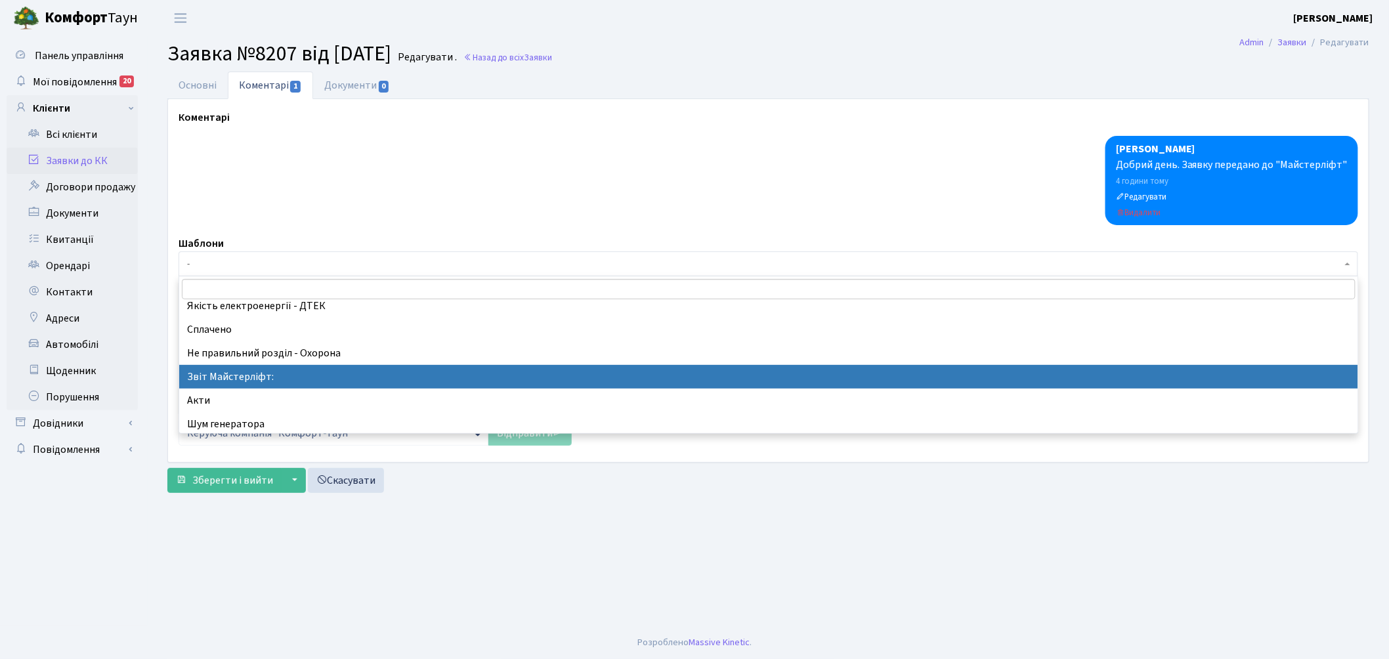
select select "37"
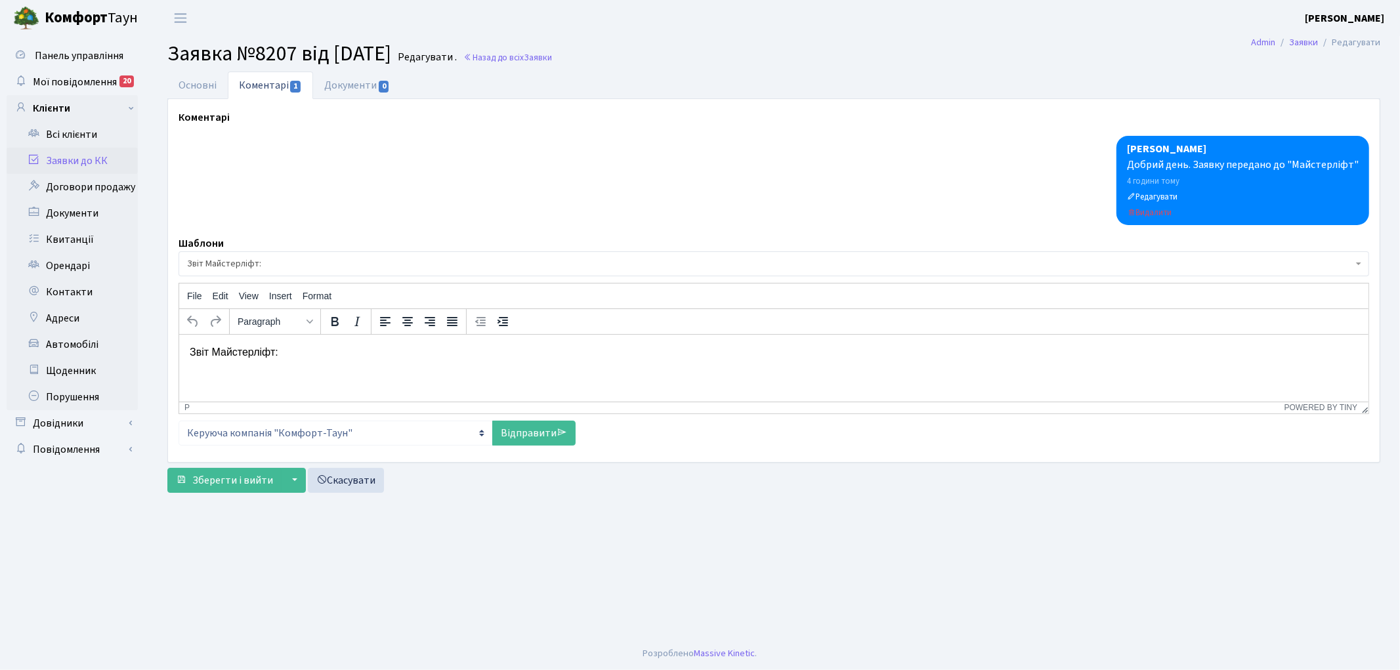
click at [388, 363] on html "Звіт Майстерліфт:" at bounding box center [773, 351] width 1189 height 35
click at [503, 434] on link "Відправити" at bounding box center [533, 433] width 83 height 25
select select
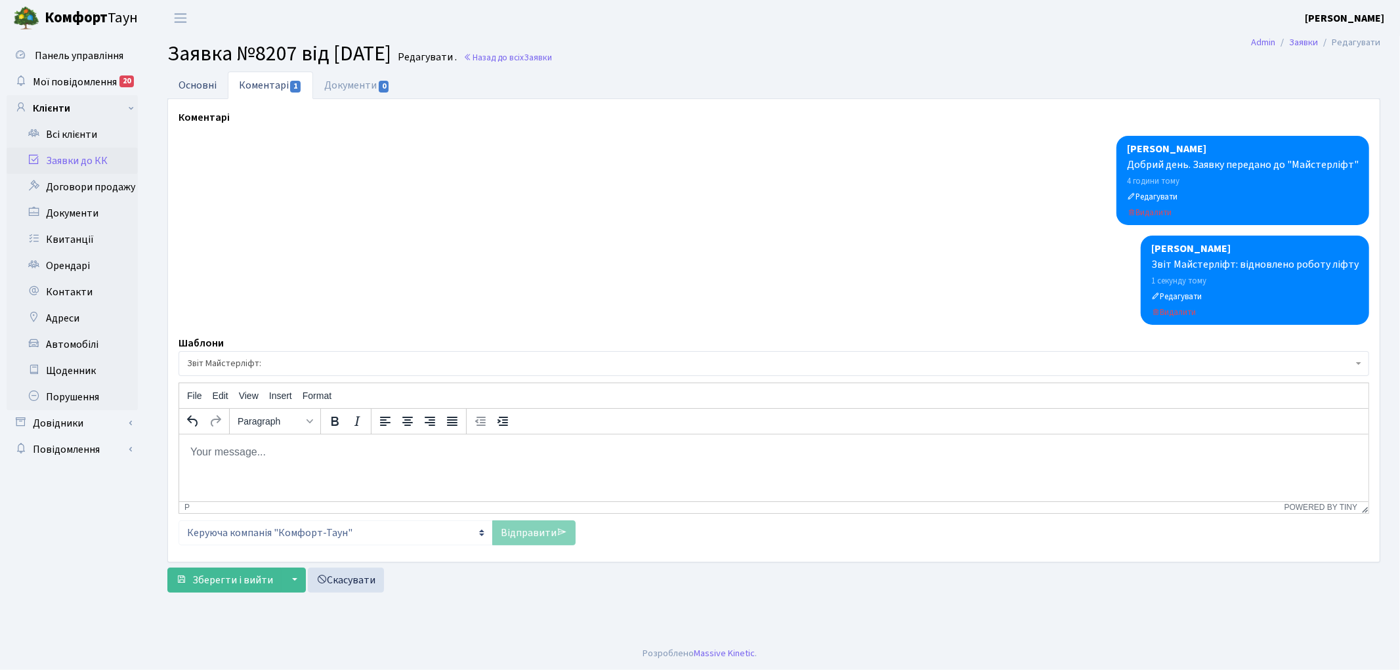
click at [198, 84] on link "Основні" at bounding box center [197, 85] width 60 height 27
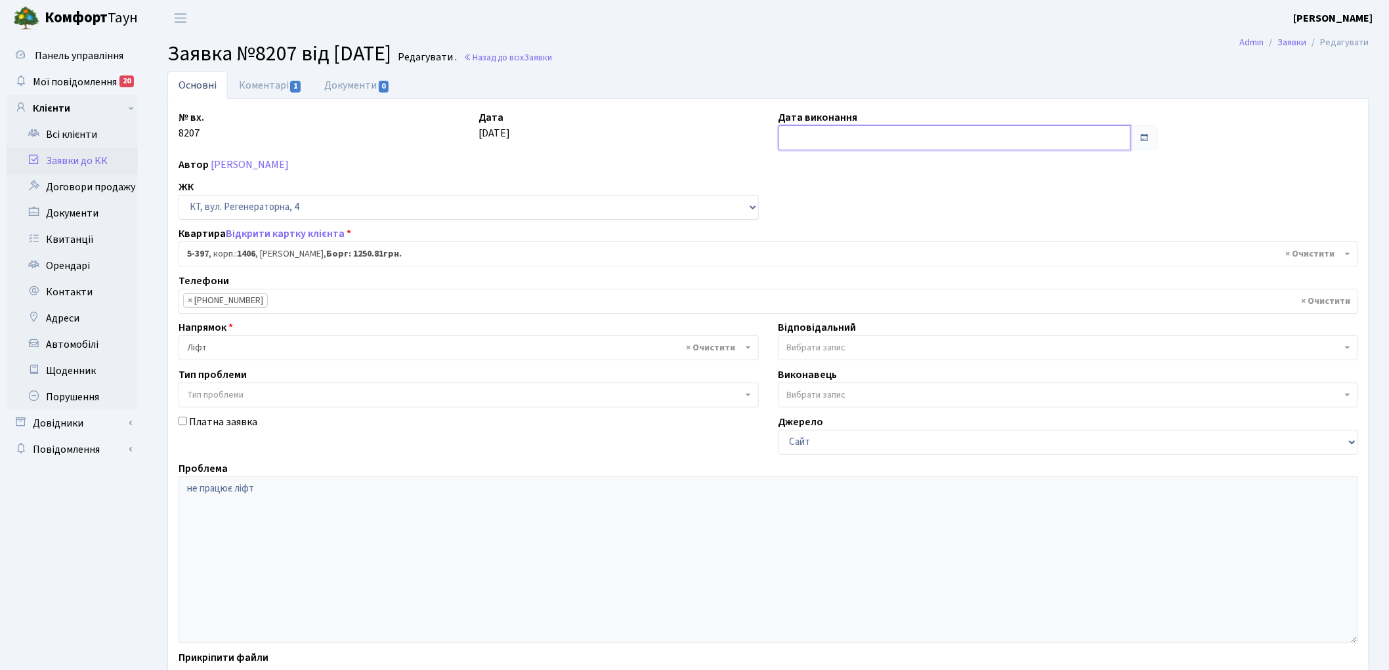
click at [845, 140] on input "text" at bounding box center [955, 137] width 353 height 25
click at [884, 261] on td "20" at bounding box center [890, 264] width 20 height 20
type input "[DATE]"
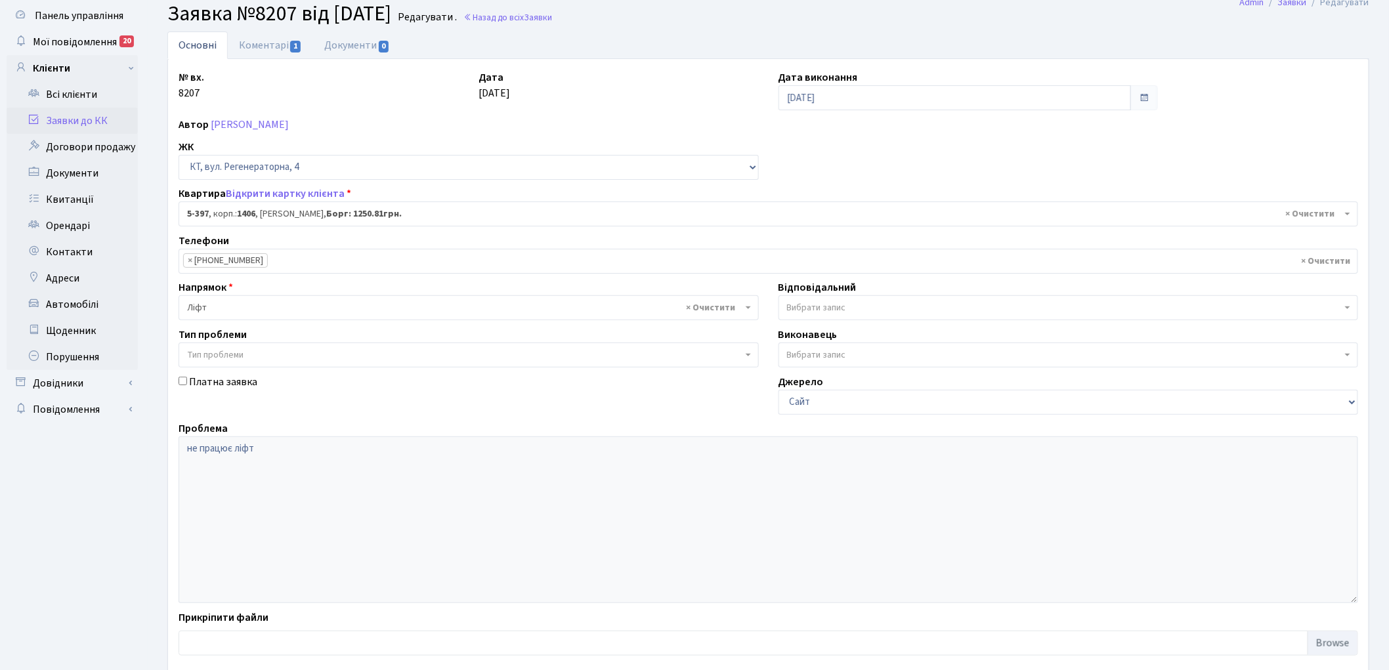
scroll to position [113, 0]
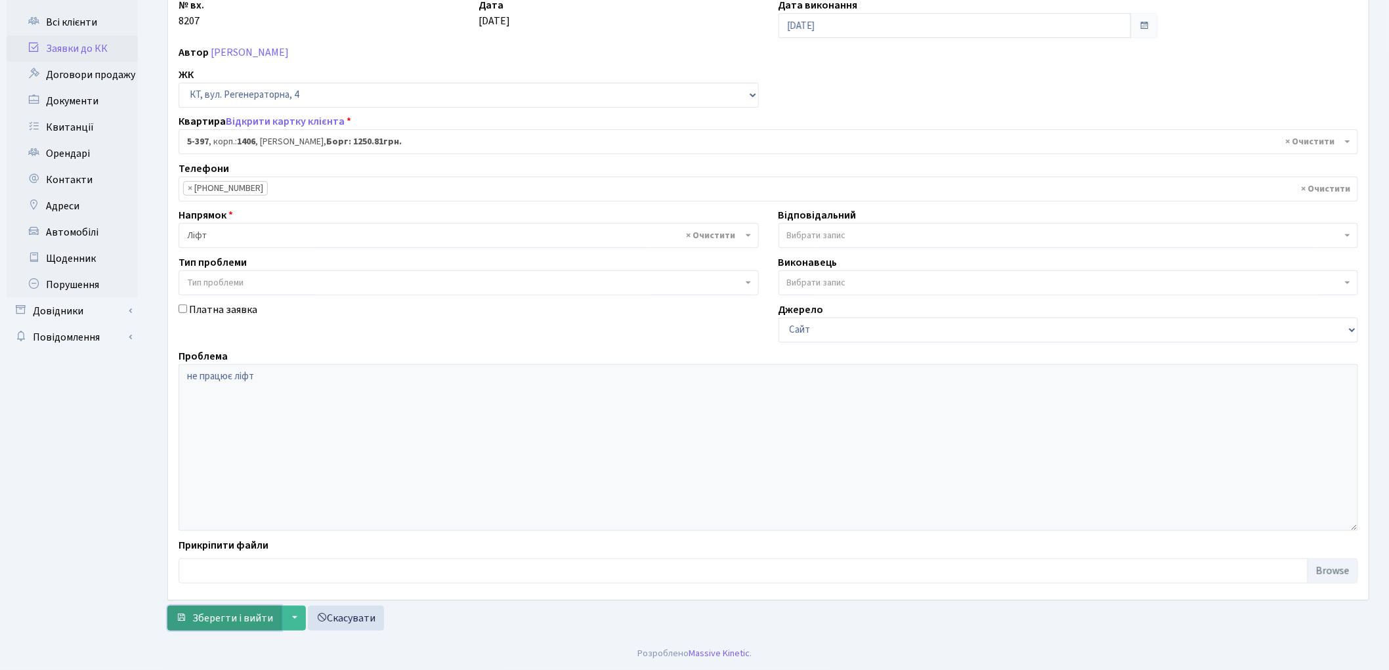
click at [236, 619] on span "Зберегти і вийти" at bounding box center [232, 618] width 81 height 14
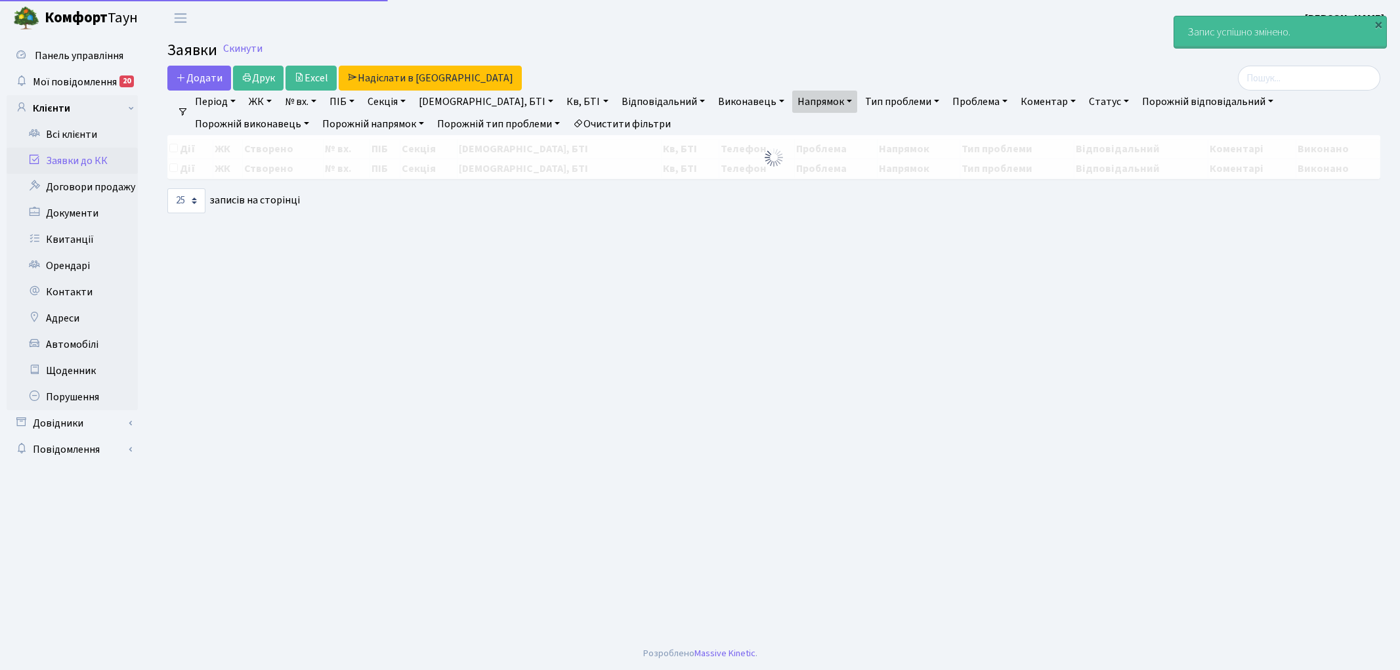
select select "25"
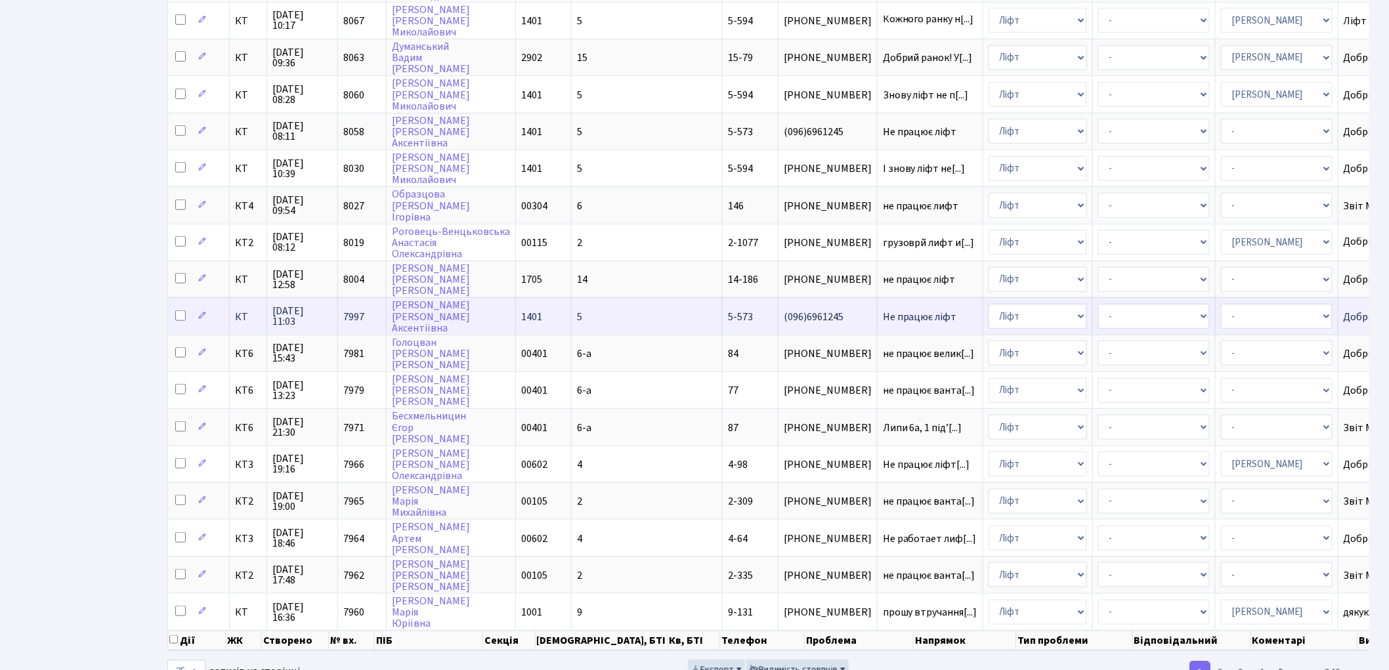
scroll to position [479, 0]
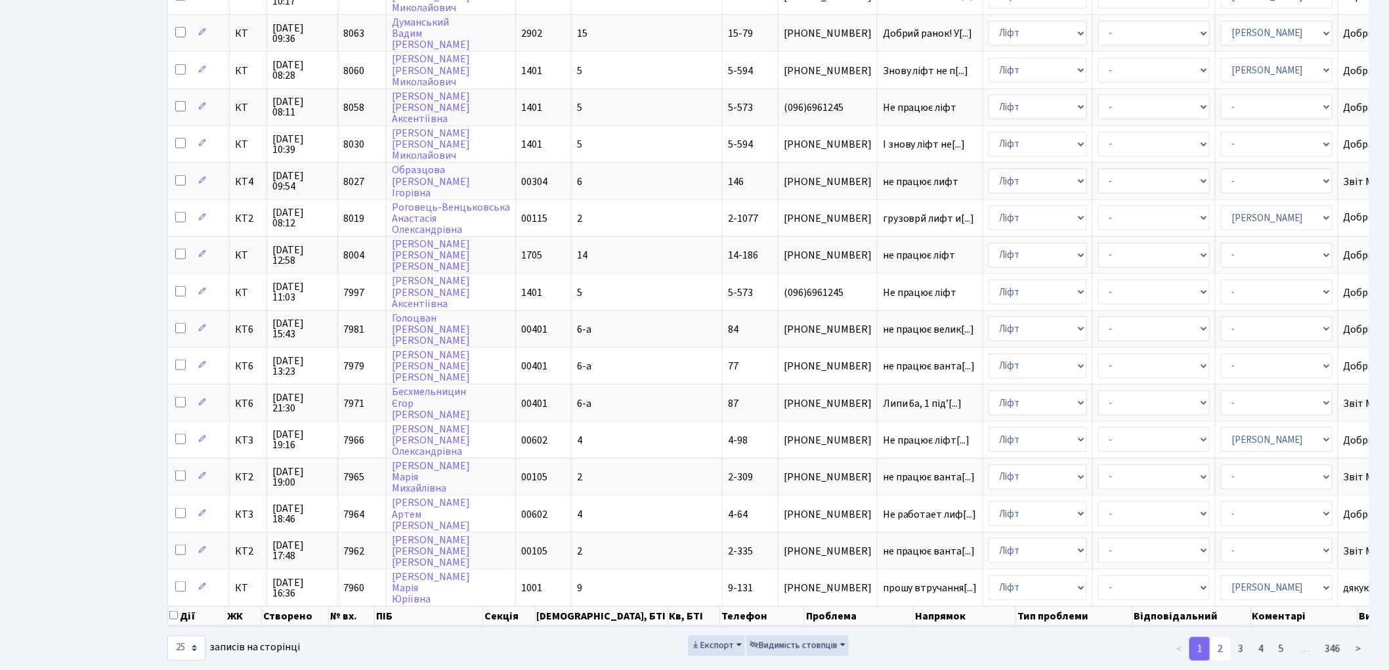
click at [1225, 637] on link "2" at bounding box center [1220, 649] width 21 height 24
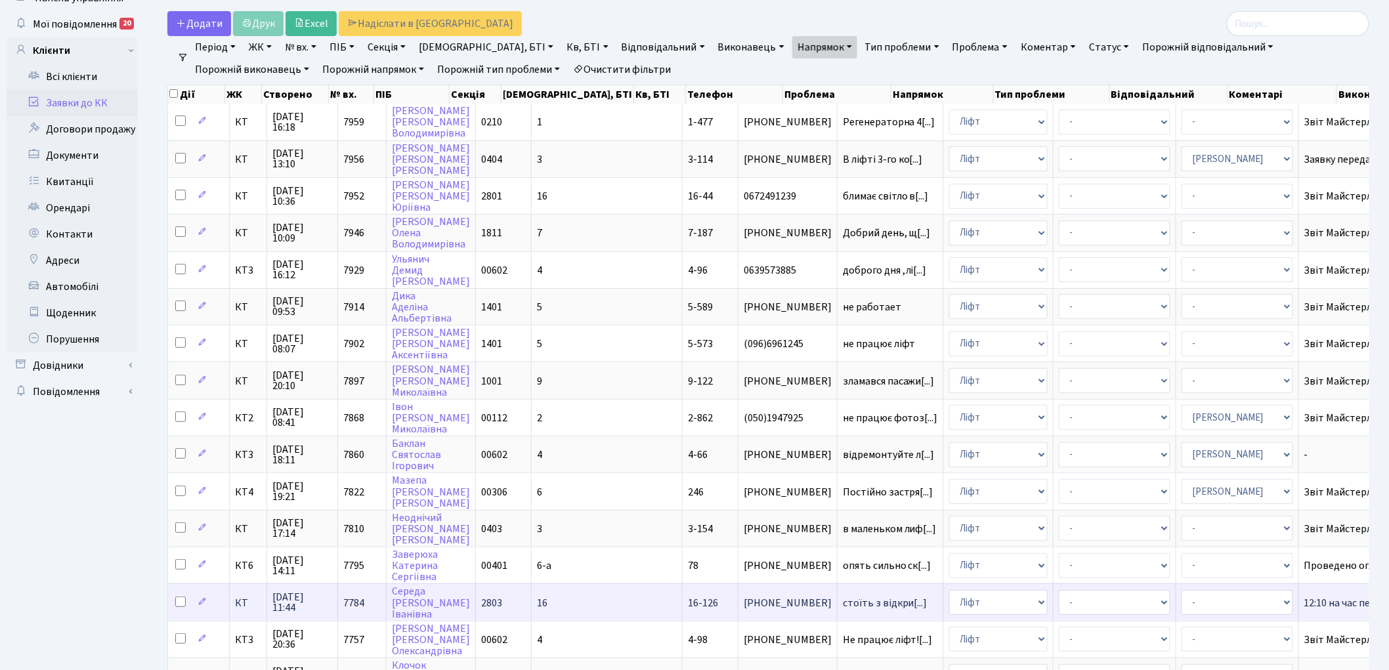
scroll to position [41, 0]
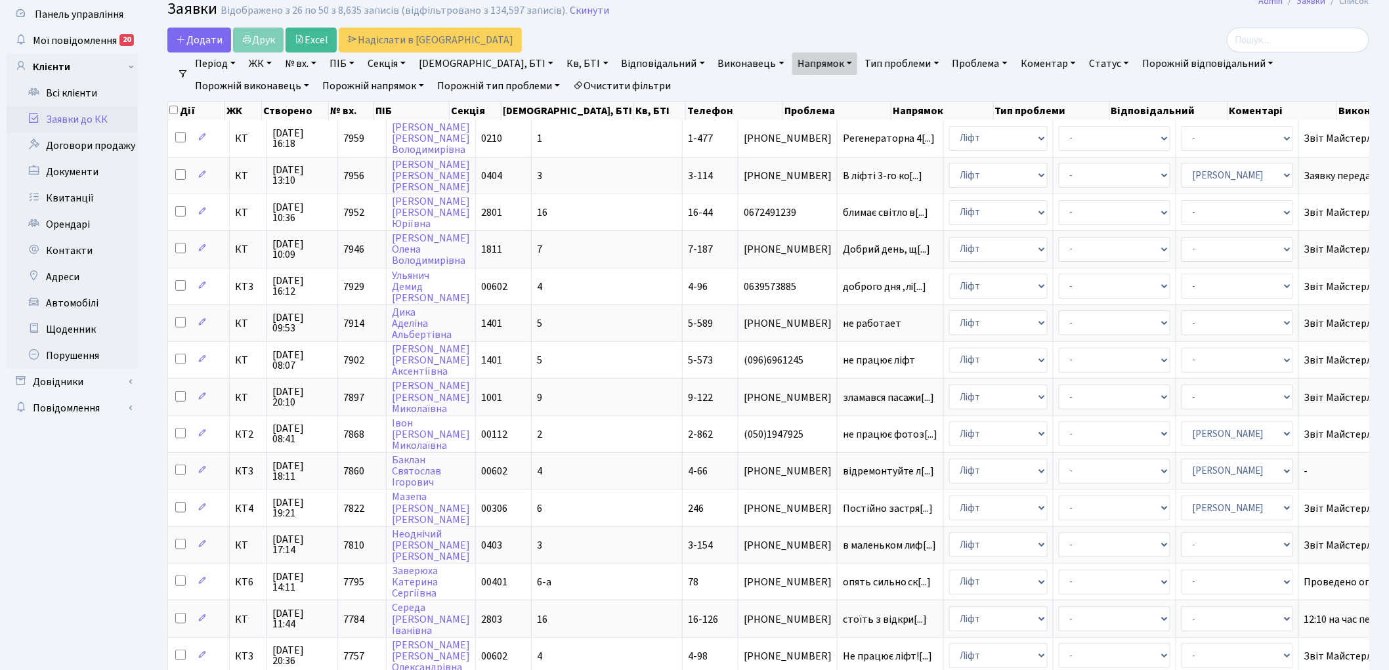
click at [568, 83] on link "Очистити фільтри" at bounding box center [622, 86] width 108 height 22
